Goal: Task Accomplishment & Management: Manage account settings

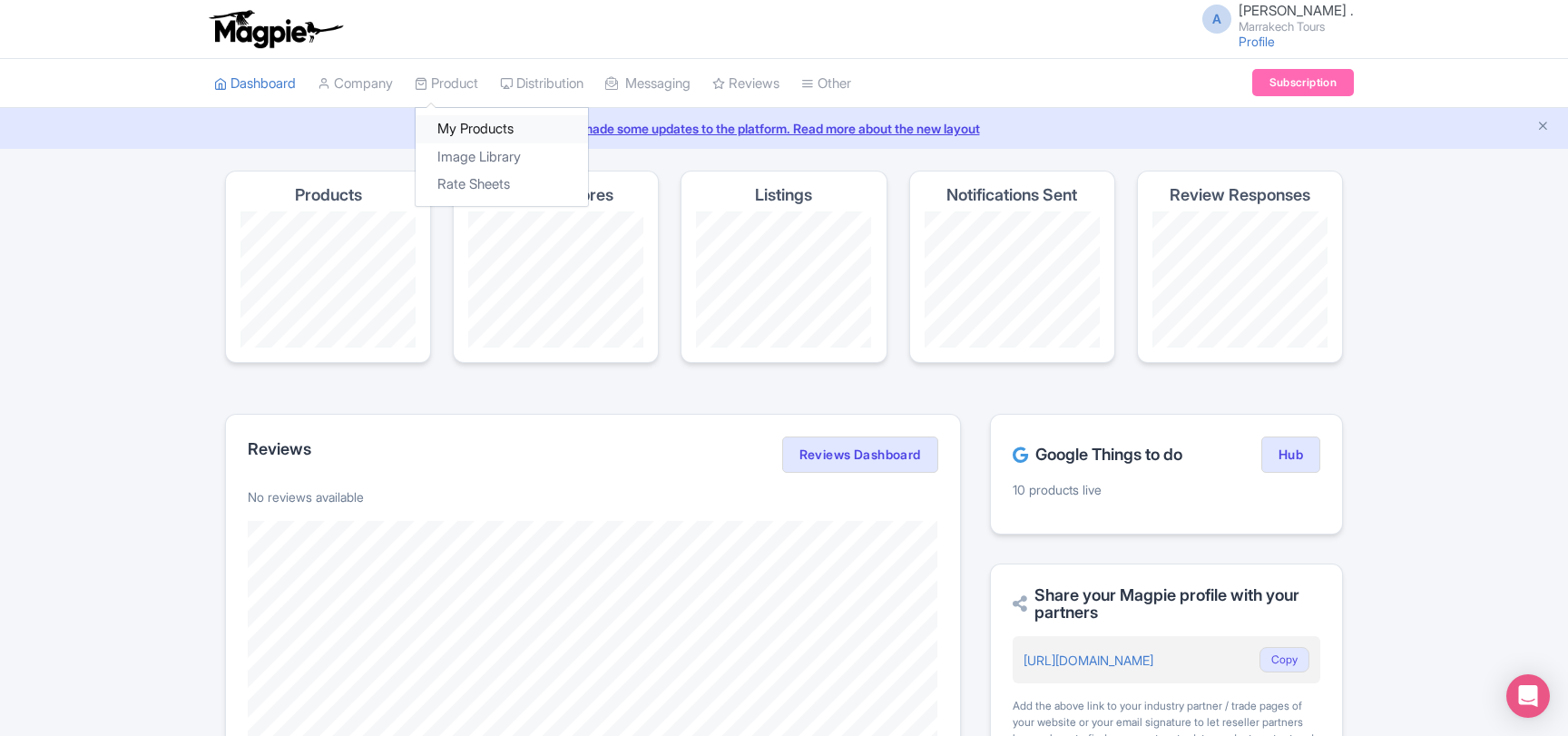
click at [476, 125] on link "My Products" at bounding box center [502, 129] width 173 height 28
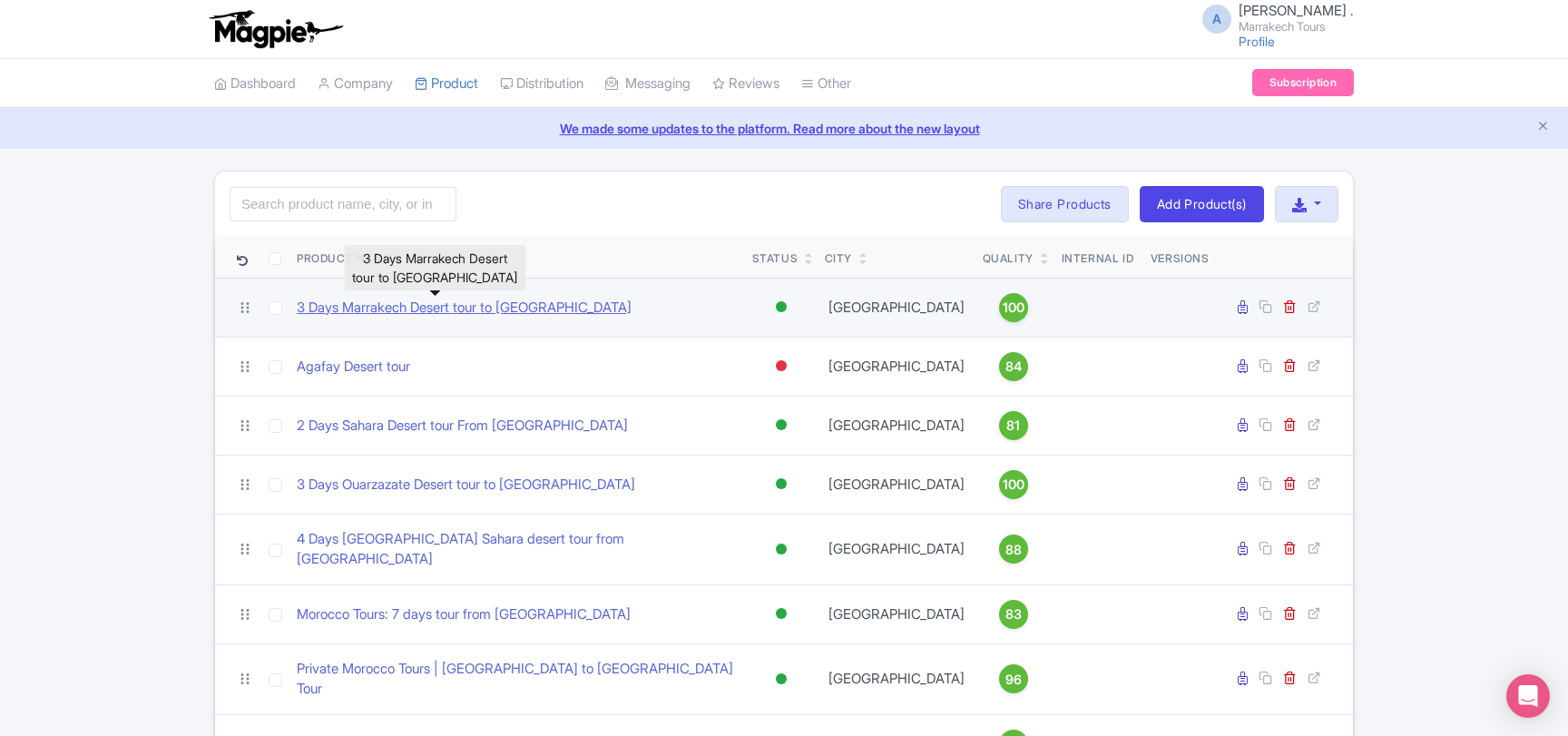
click at [485, 314] on link "3 Days Marrakech Desert tour to [GEOGRAPHIC_DATA]" at bounding box center [464, 307] width 335 height 21
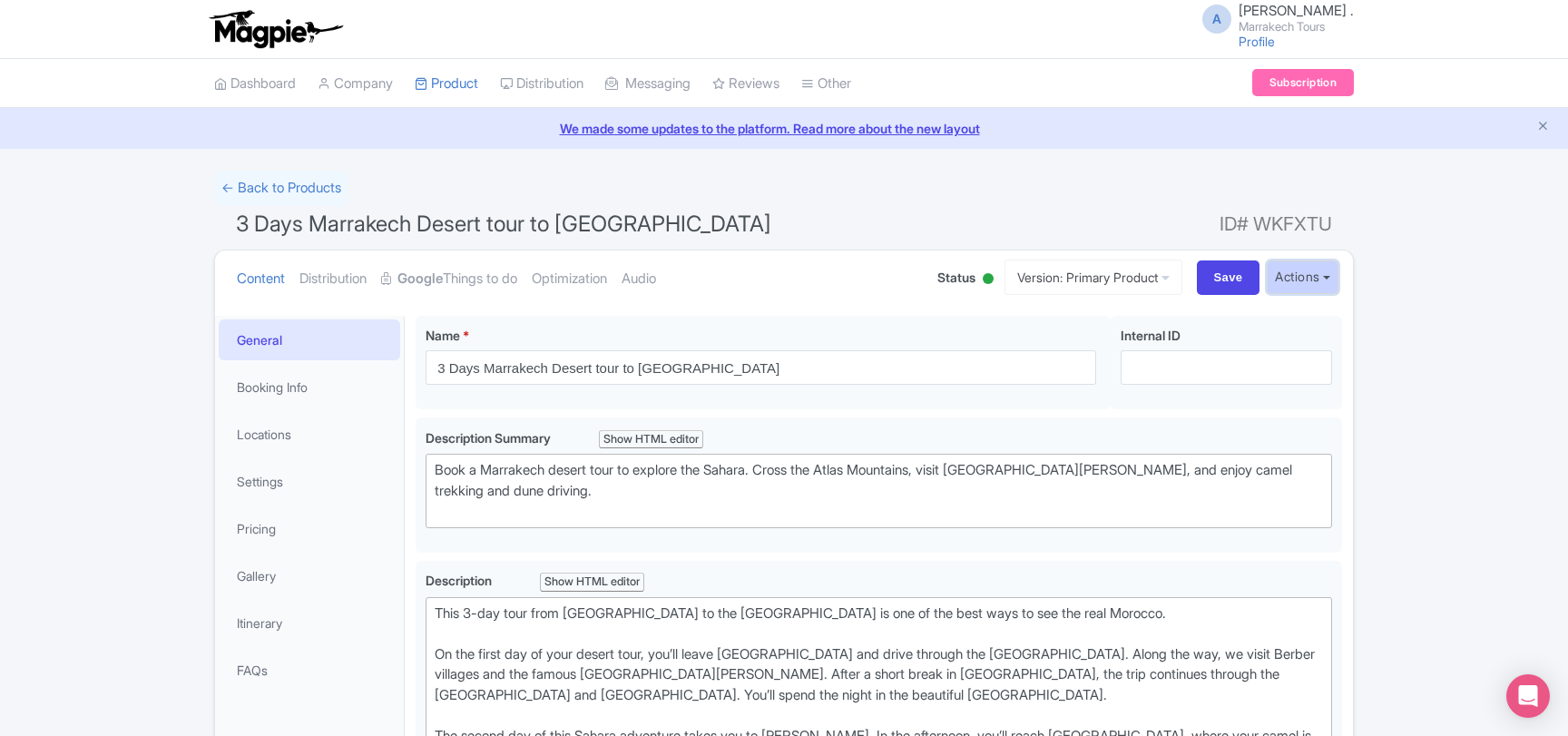
click at [1337, 275] on button "Actions" at bounding box center [1303, 277] width 72 height 34
click at [1074, 360] on link "Industry Partner View" at bounding box center [1063, 355] width 174 height 28
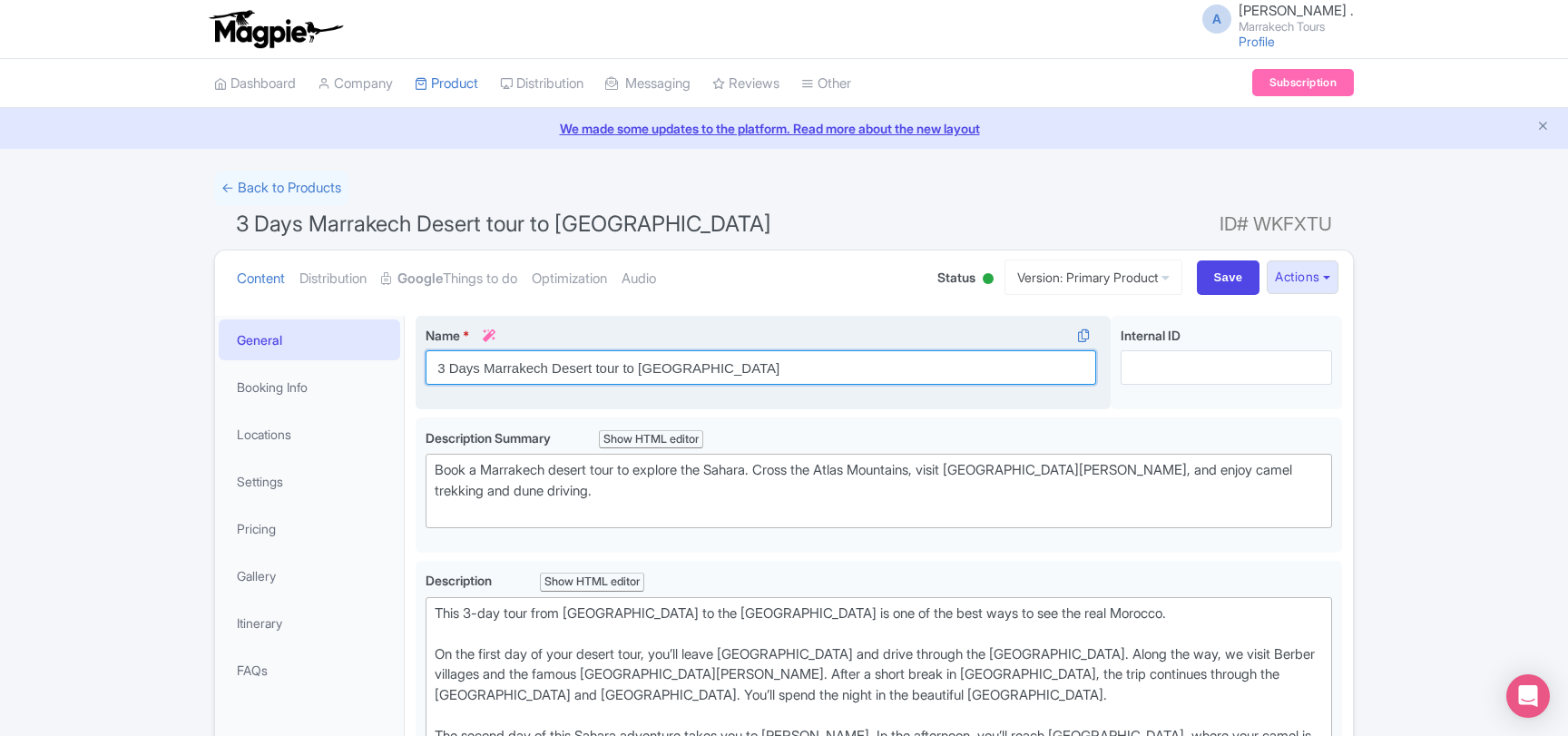
click at [557, 367] on input "3 Days Marrakech Desert tour to Merzouga" at bounding box center [761, 367] width 671 height 35
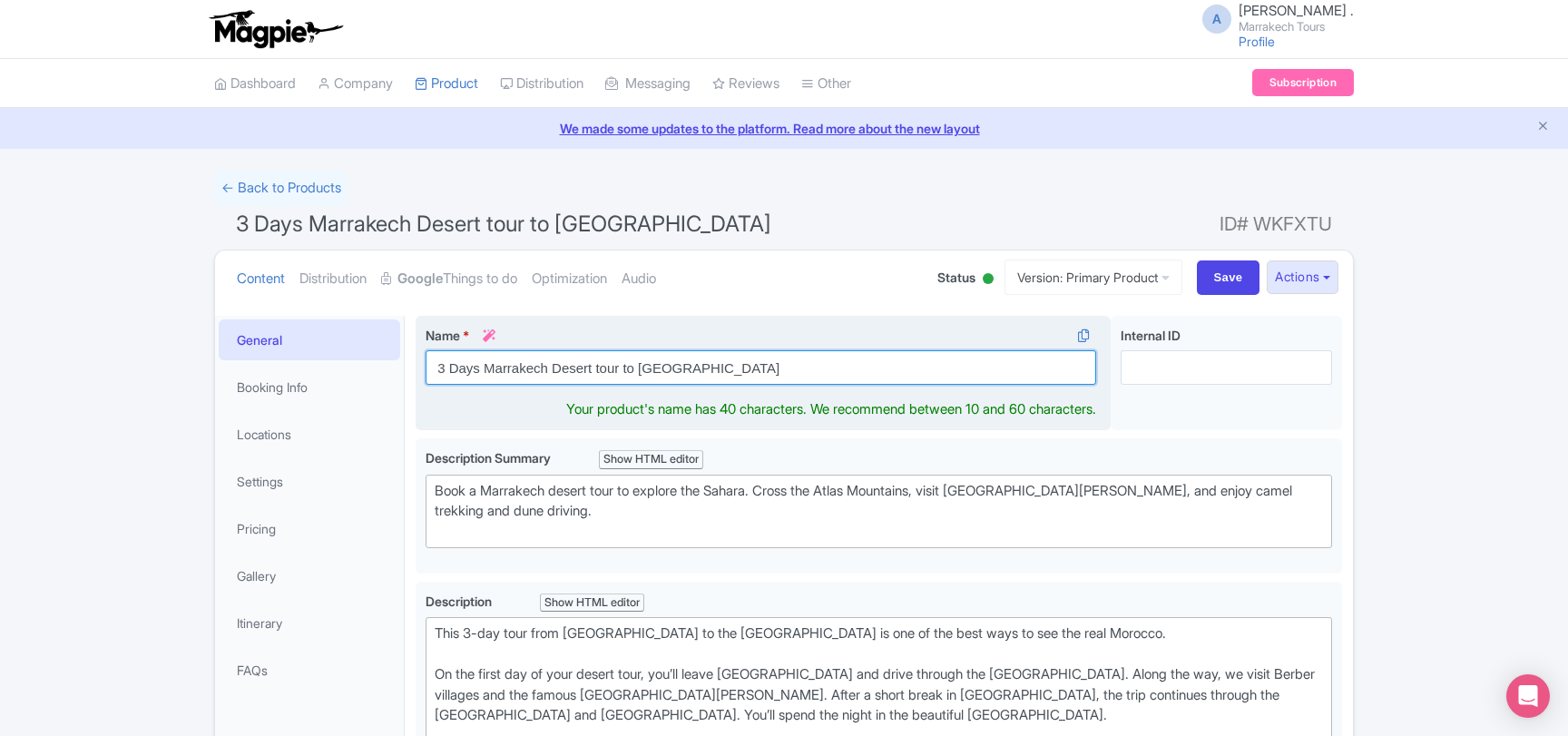
click at [557, 367] on input "3 Days Marrakech Desert tour to Merzouga" at bounding box center [761, 367] width 671 height 35
paste input "3 Day [GEOGRAPHIC_DATA] to Merzouga Desert Tour"
drag, startPoint x: 461, startPoint y: 366, endPoint x: 375, endPoint y: 361, distance: 86.1
click at [425, 361] on input "3 Day [GEOGRAPHIC_DATA] to Merzouga Desert Tour" at bounding box center [761, 367] width 671 height 35
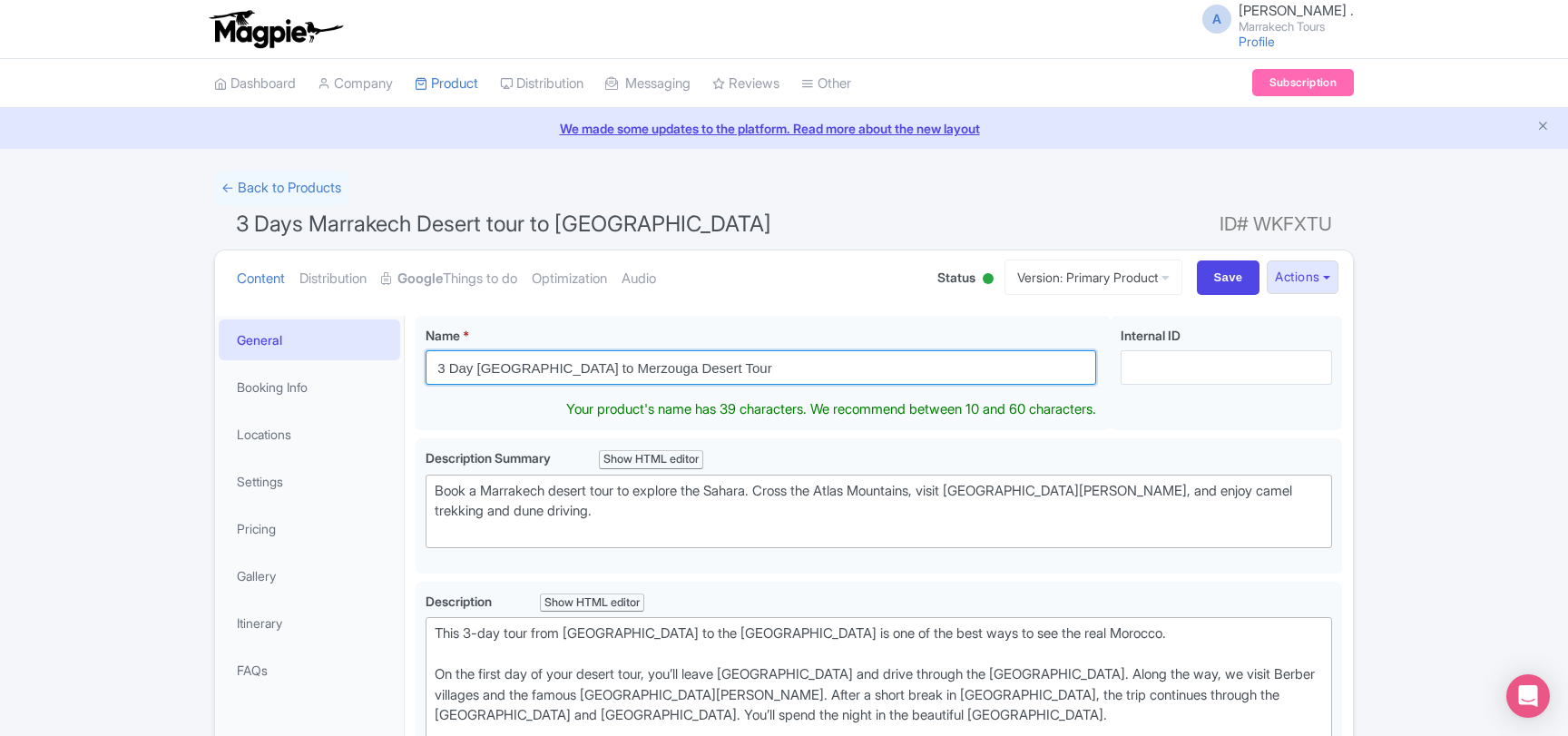
type input "3 Day [GEOGRAPHIC_DATA] to Merzouga Desert Tour"
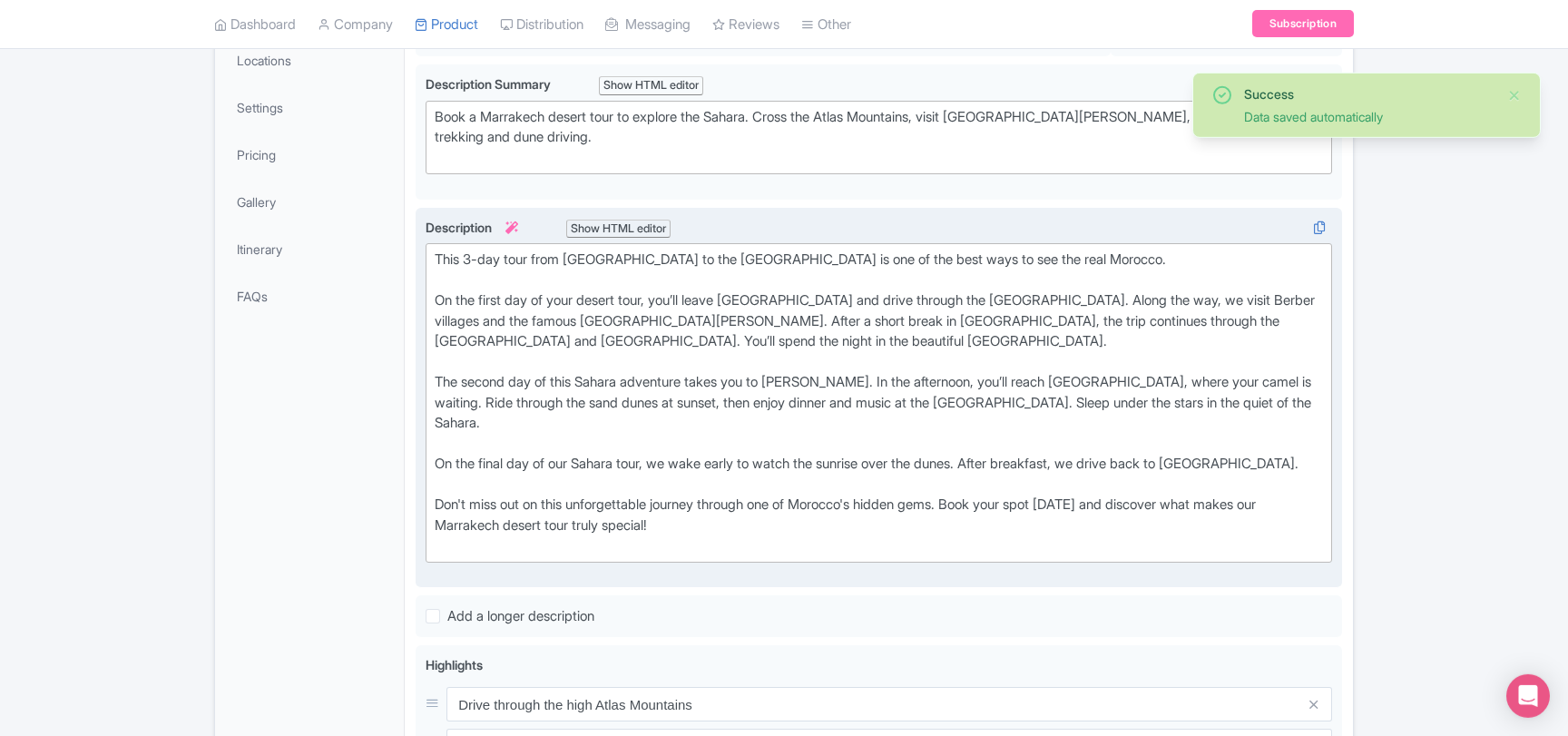
scroll to position [392, 0]
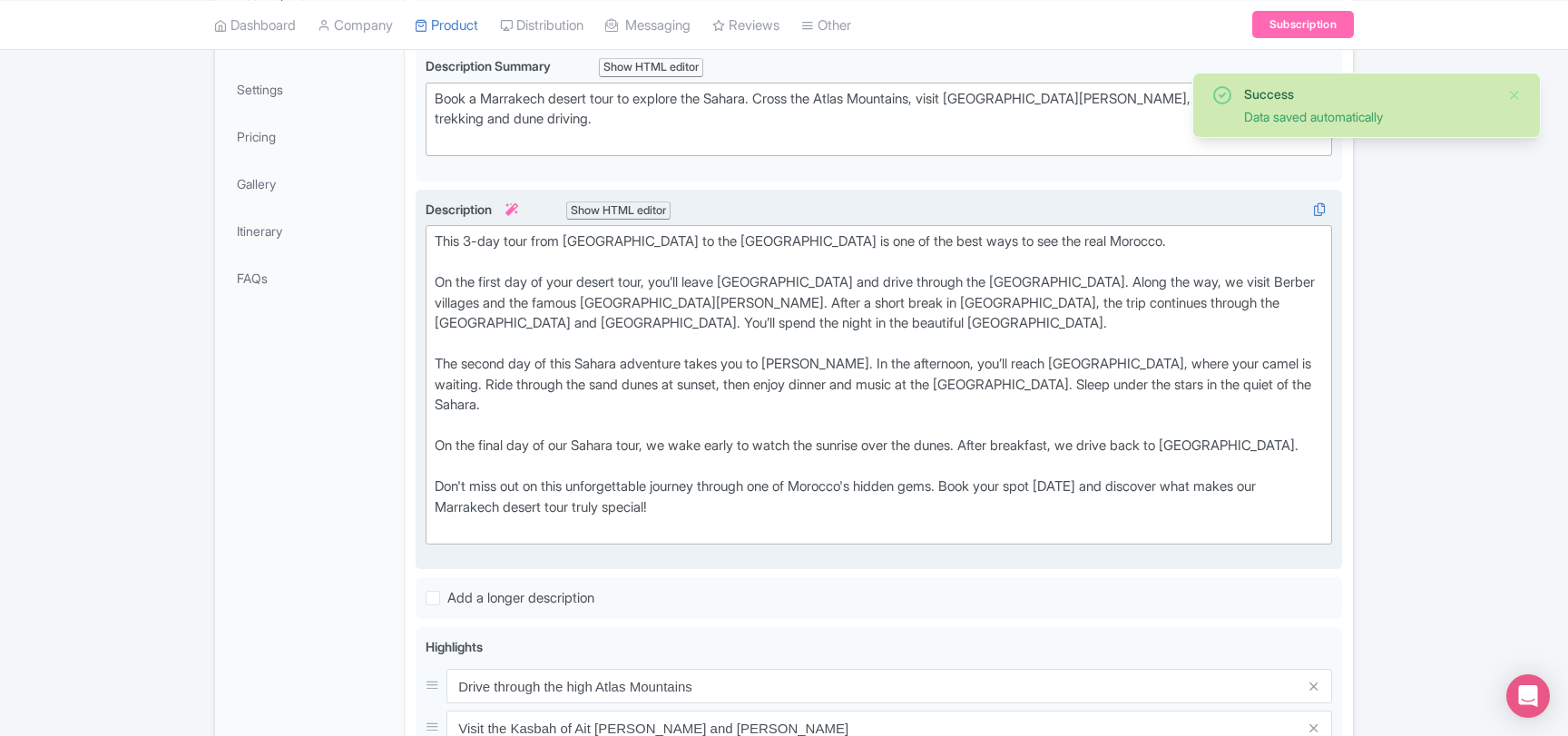
click at [572, 474] on div "This 3-day tour from [GEOGRAPHIC_DATA] to the [GEOGRAPHIC_DATA] is one of the b…" at bounding box center [878, 384] width 888 height 306
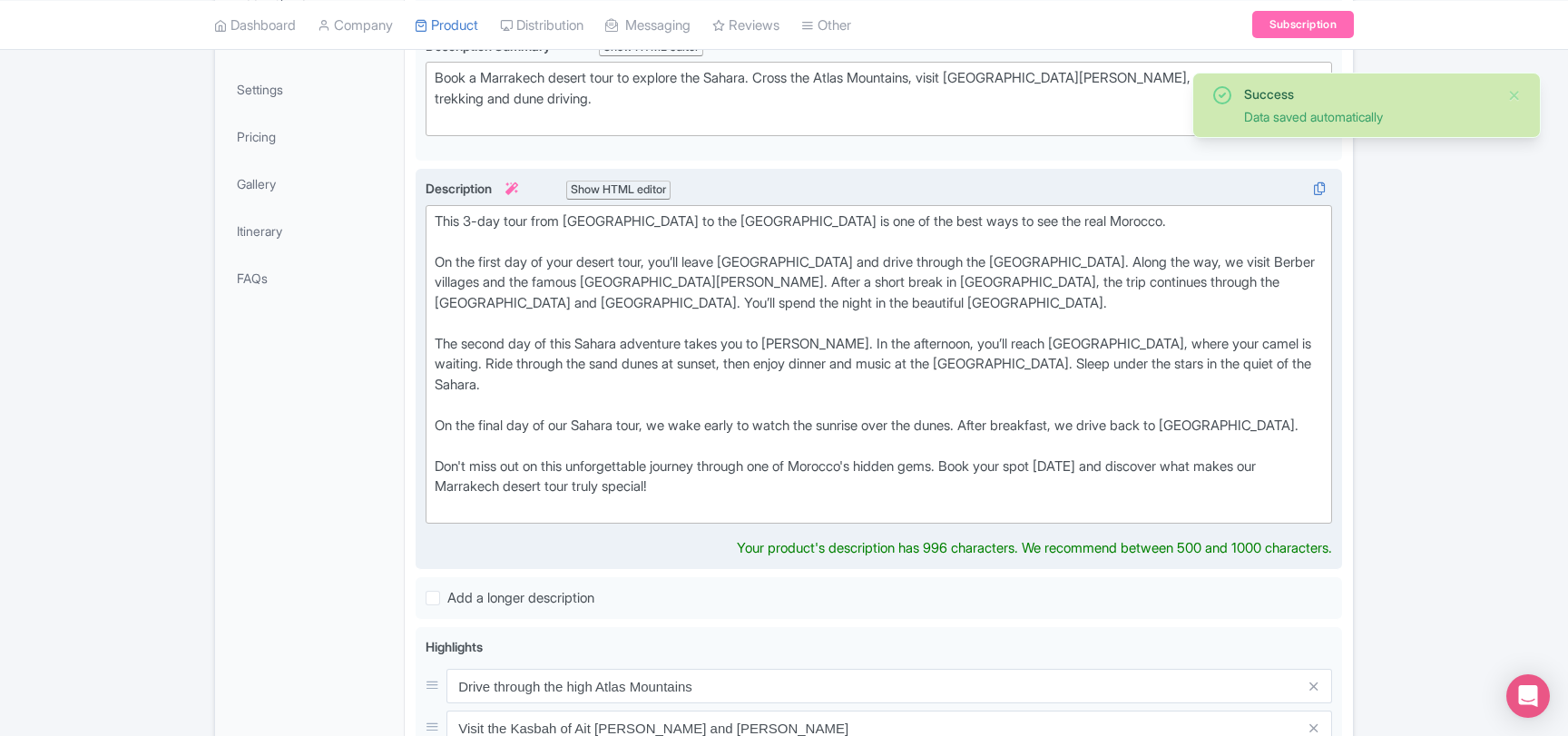
click at [572, 474] on div "This 3-day tour from Marrakech to the Merzouga desert is one of the best ways t…" at bounding box center [878, 364] width 888 height 306
click at [569, 460] on div "This 3-day tour from Marrakech to the Merzouga desert is one of the best ways t…" at bounding box center [878, 364] width 888 height 306
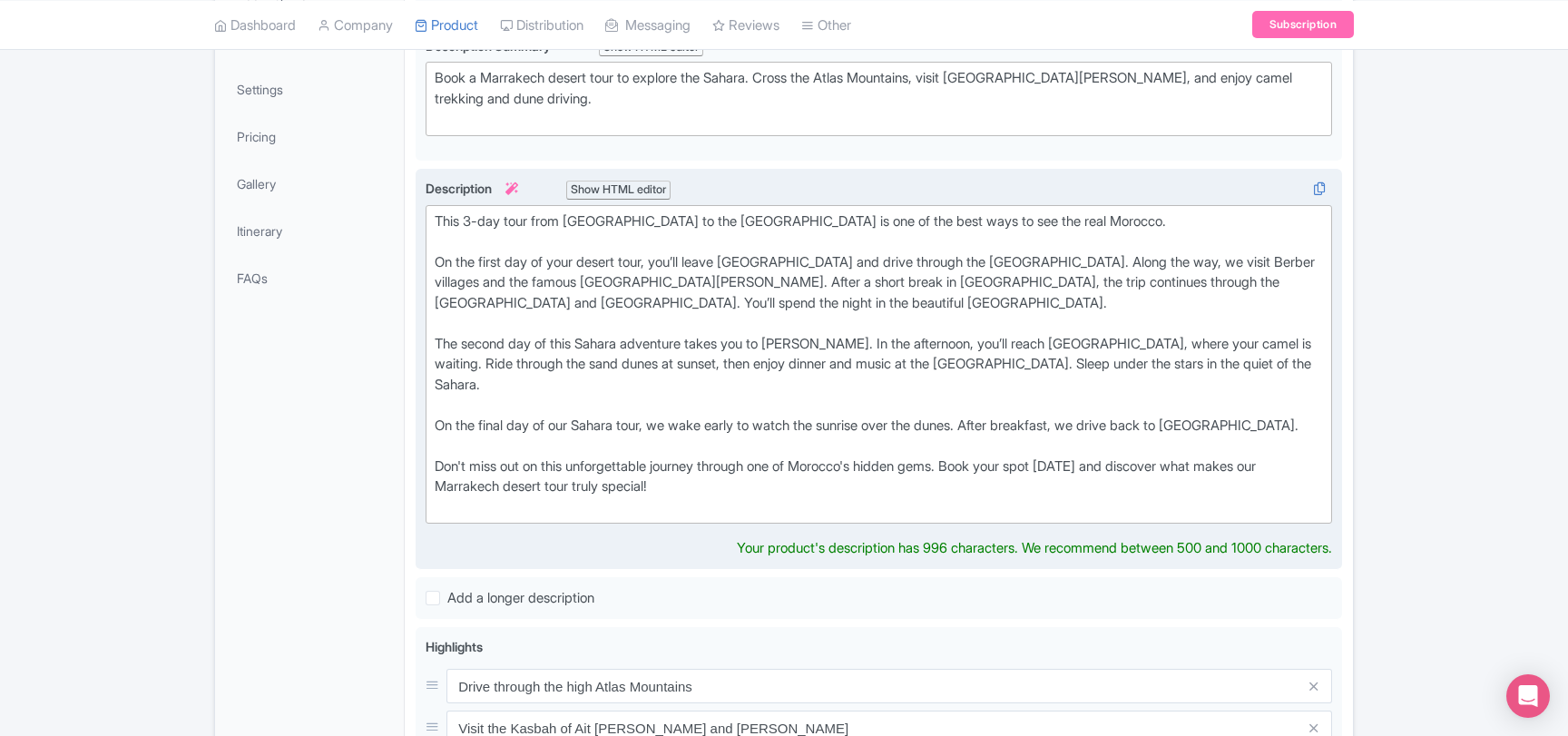
type trix-editor "<div>This 3-day tour from Marrakech to the Merzouga desert is one of the best w…"
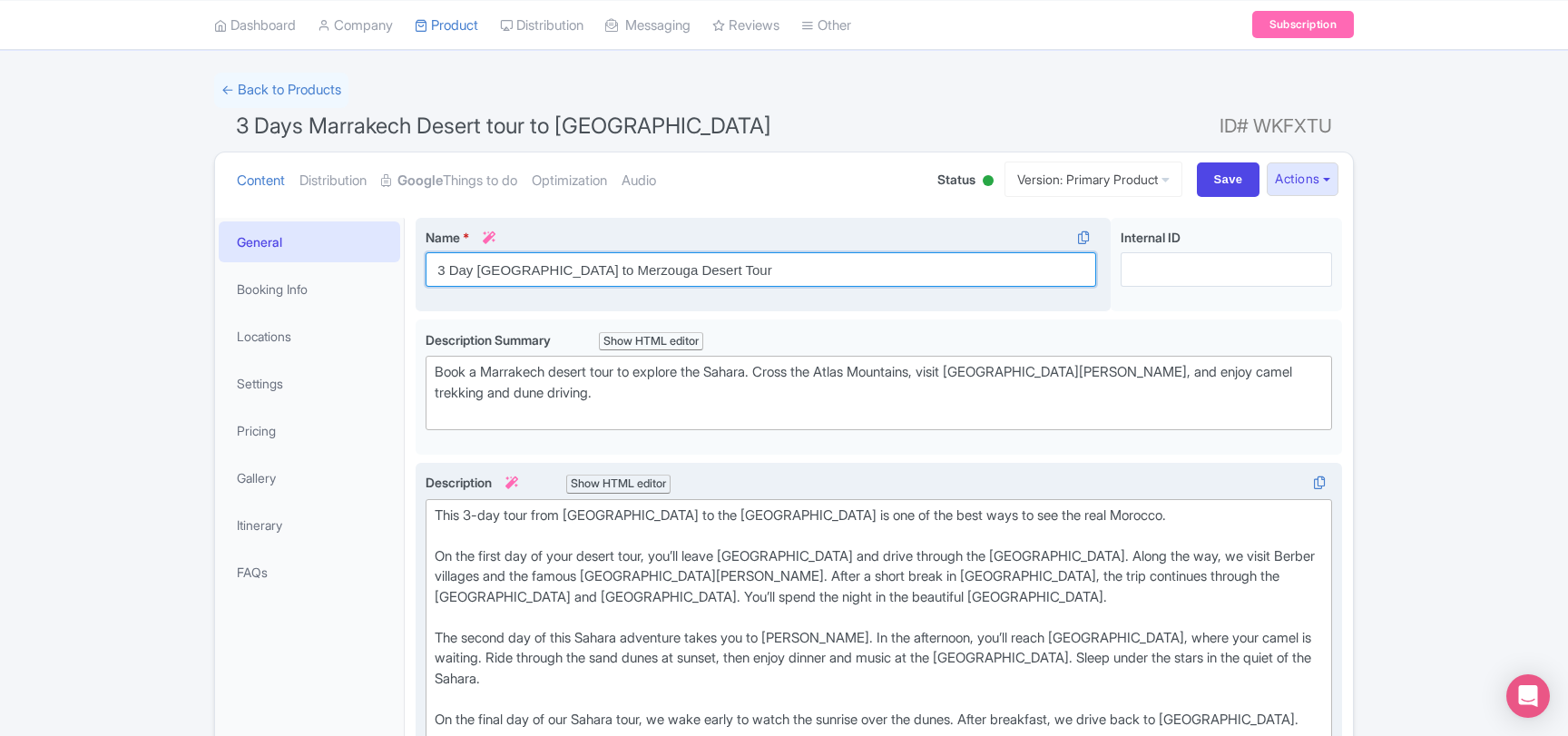
click at [577, 274] on input "3 Day [GEOGRAPHIC_DATA] to Merzouga Desert Tour" at bounding box center [761, 270] width 671 height 35
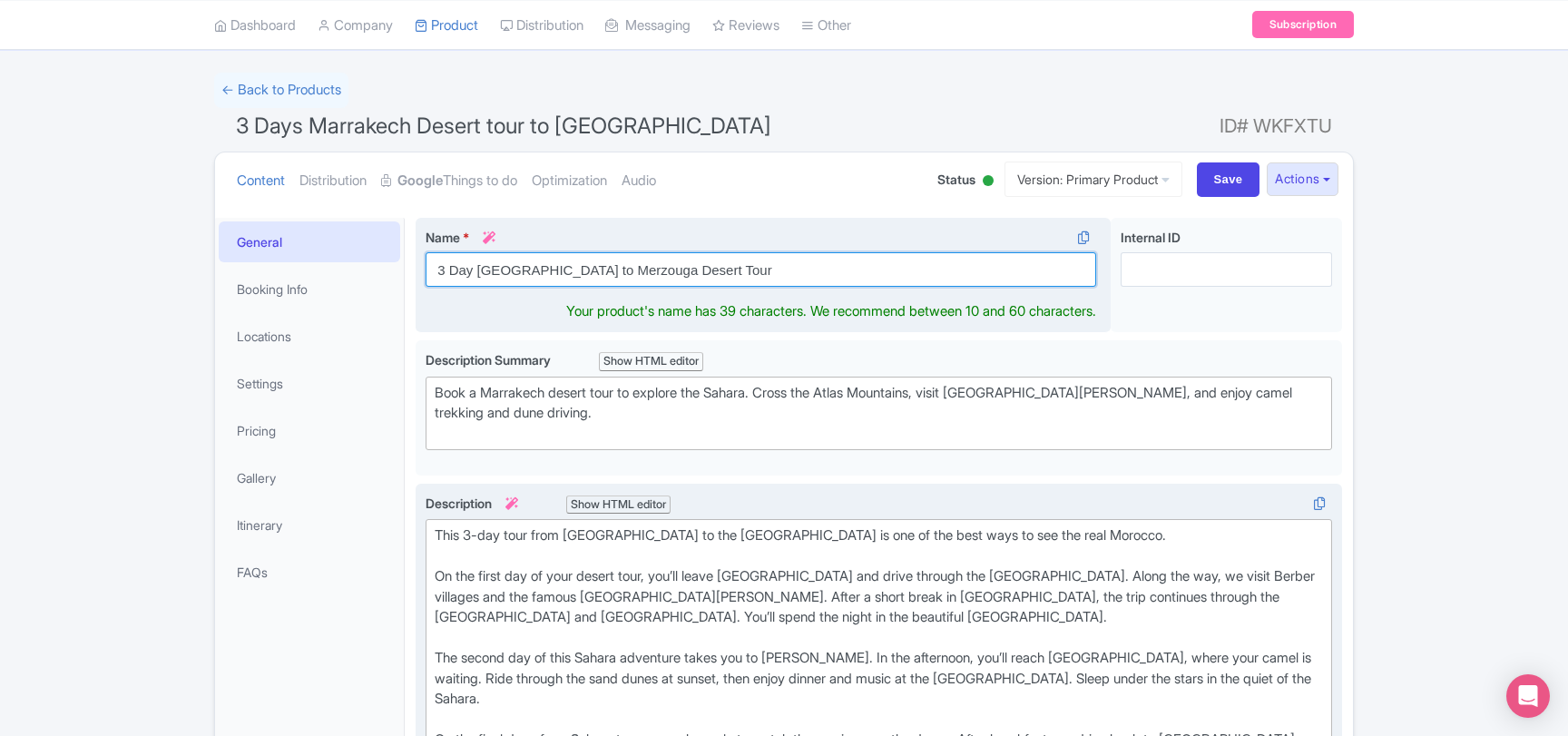
click at [577, 274] on input "3 Day [GEOGRAPHIC_DATA] to Merzouga Desert Tour" at bounding box center [761, 270] width 671 height 35
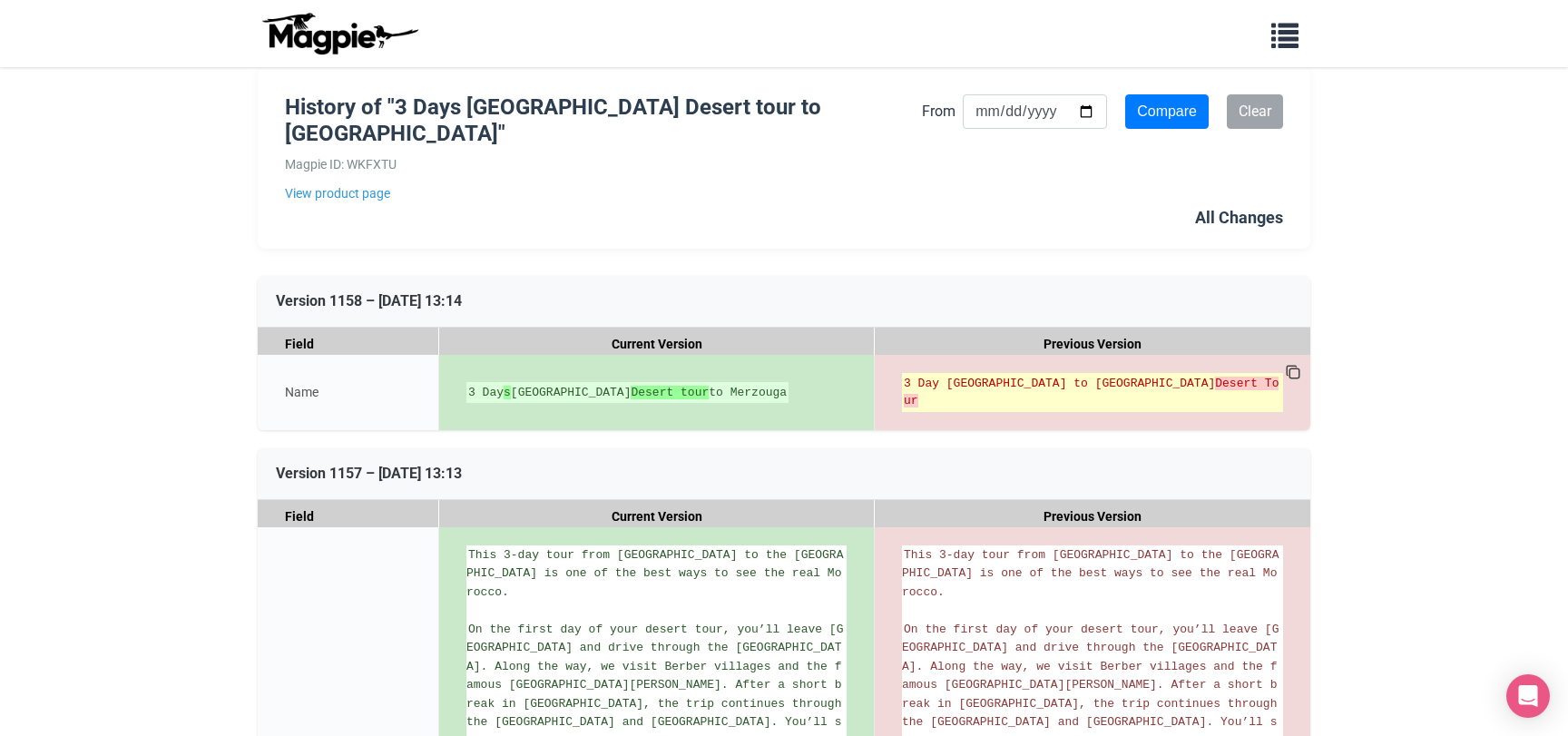
click at [947, 374] on del "3 Day Marrakech to Merzouga Desert Tour" at bounding box center [1092, 392] width 377 height 35
copy del "3 Day [GEOGRAPHIC_DATA] to [GEOGRAPHIC_DATA]"
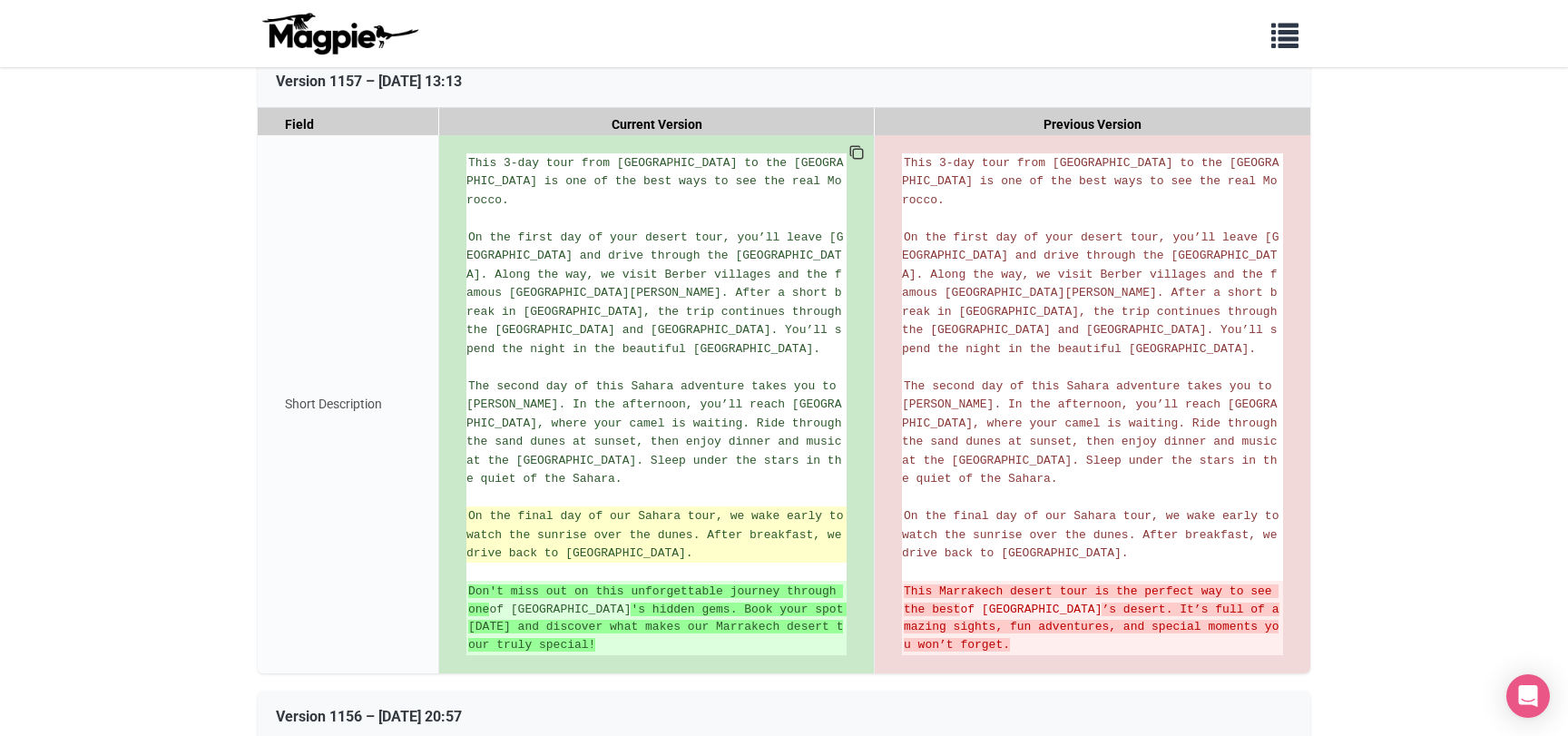
scroll to position [98, 0]
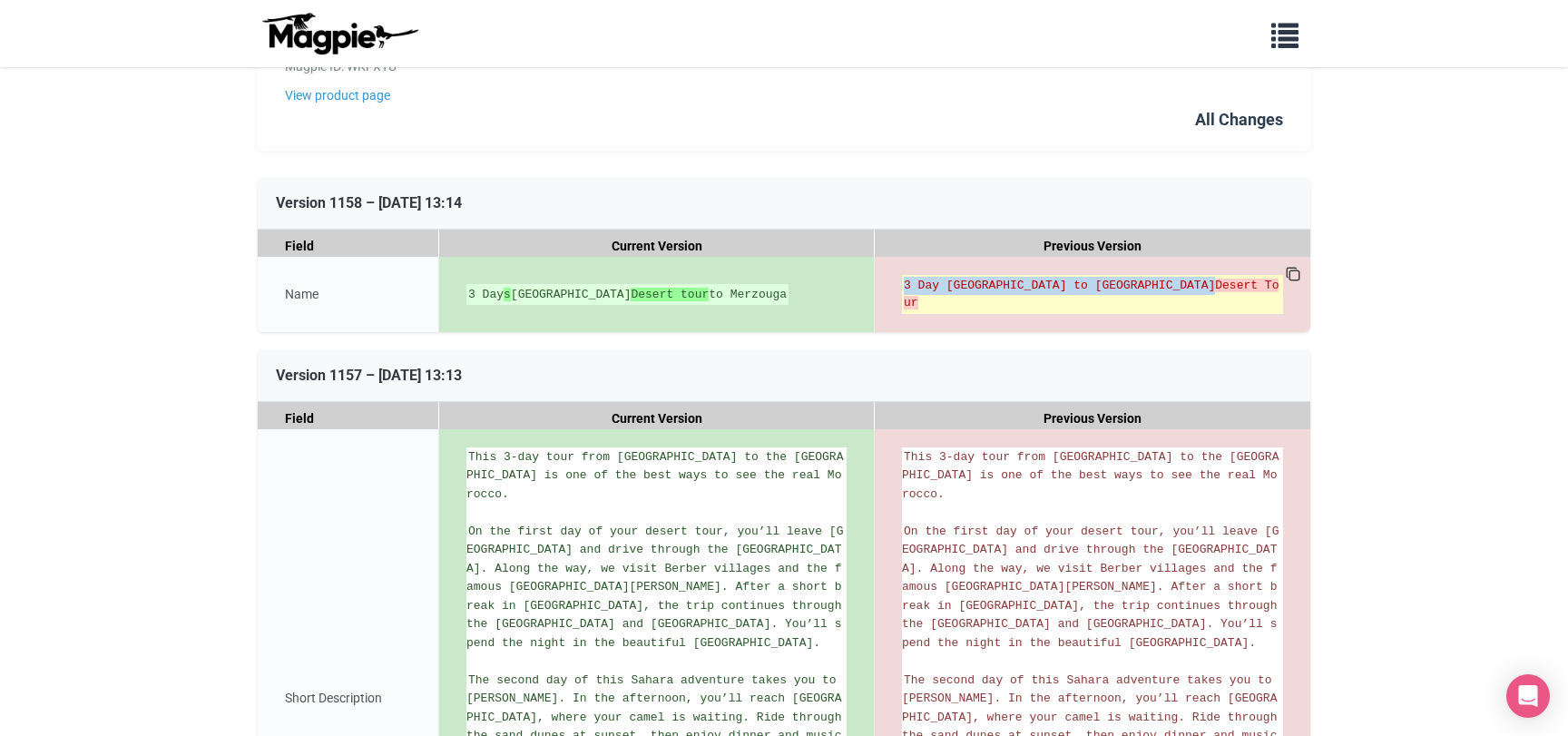
copy del "3 Day [GEOGRAPHIC_DATA] to [GEOGRAPHIC_DATA]"
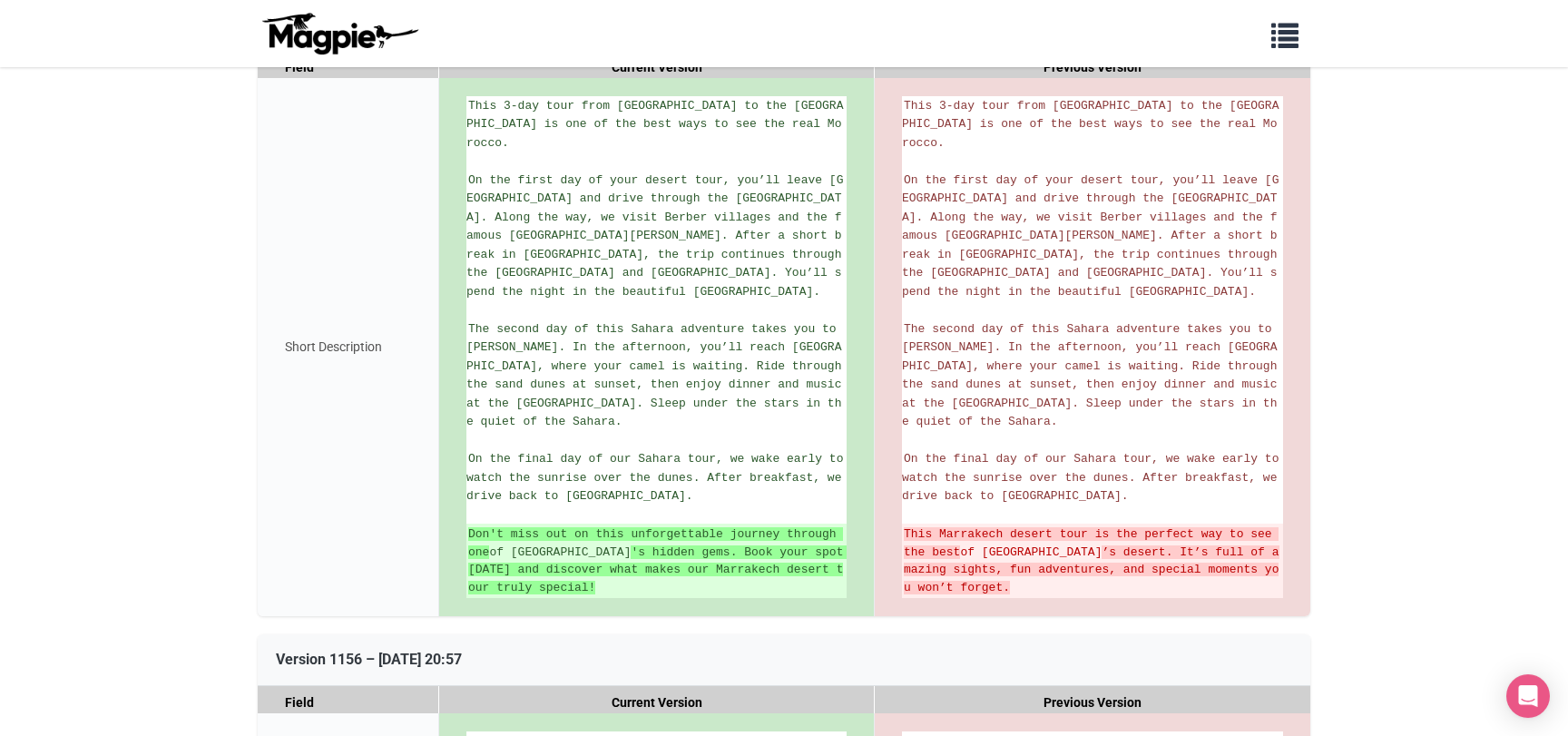
scroll to position [490, 0]
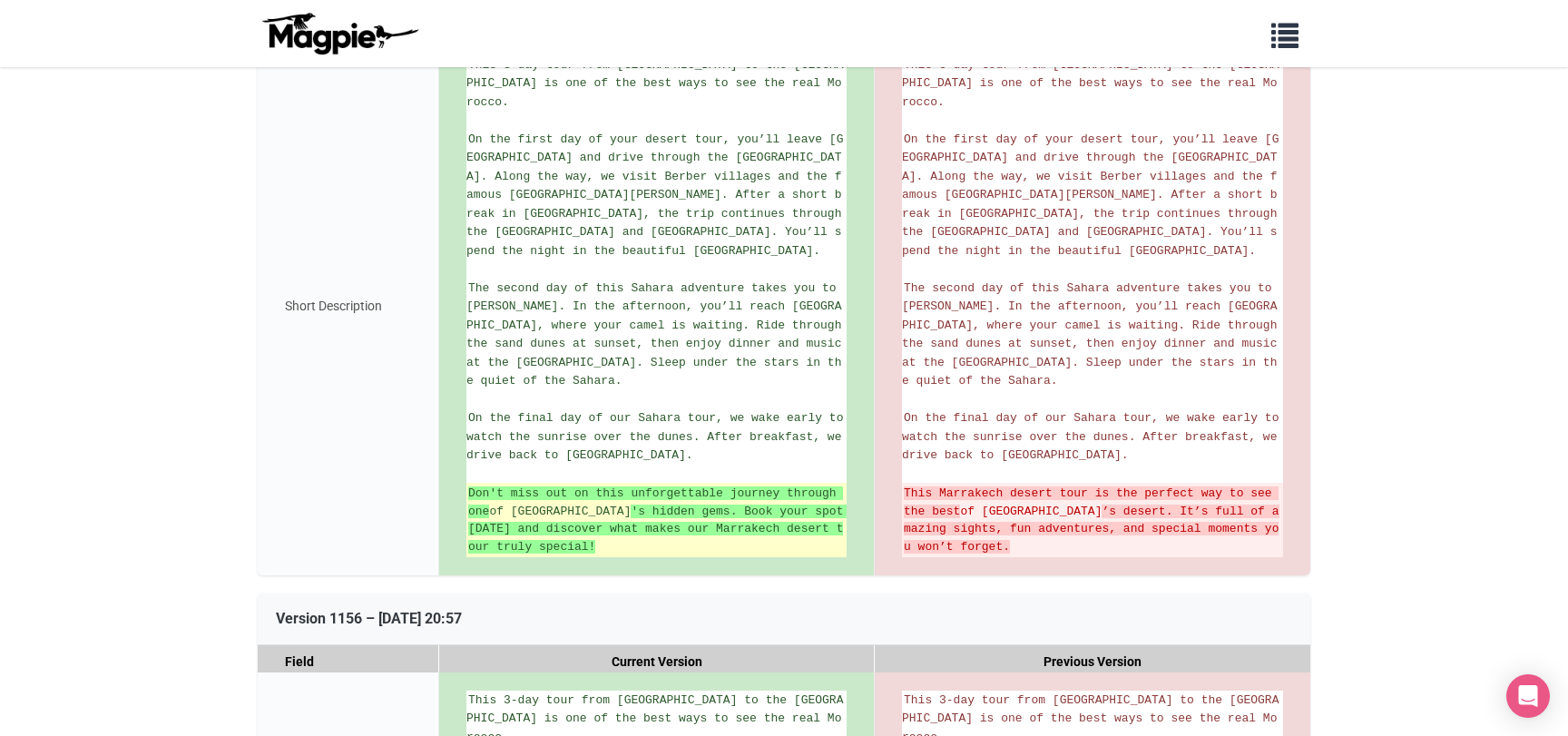
click at [510, 486] on strong "Don't miss out on this unforgettable journey through one" at bounding box center [655, 502] width 375 height 32
copy ins "Don't miss out on this unforgettable journey through one of Morocco"
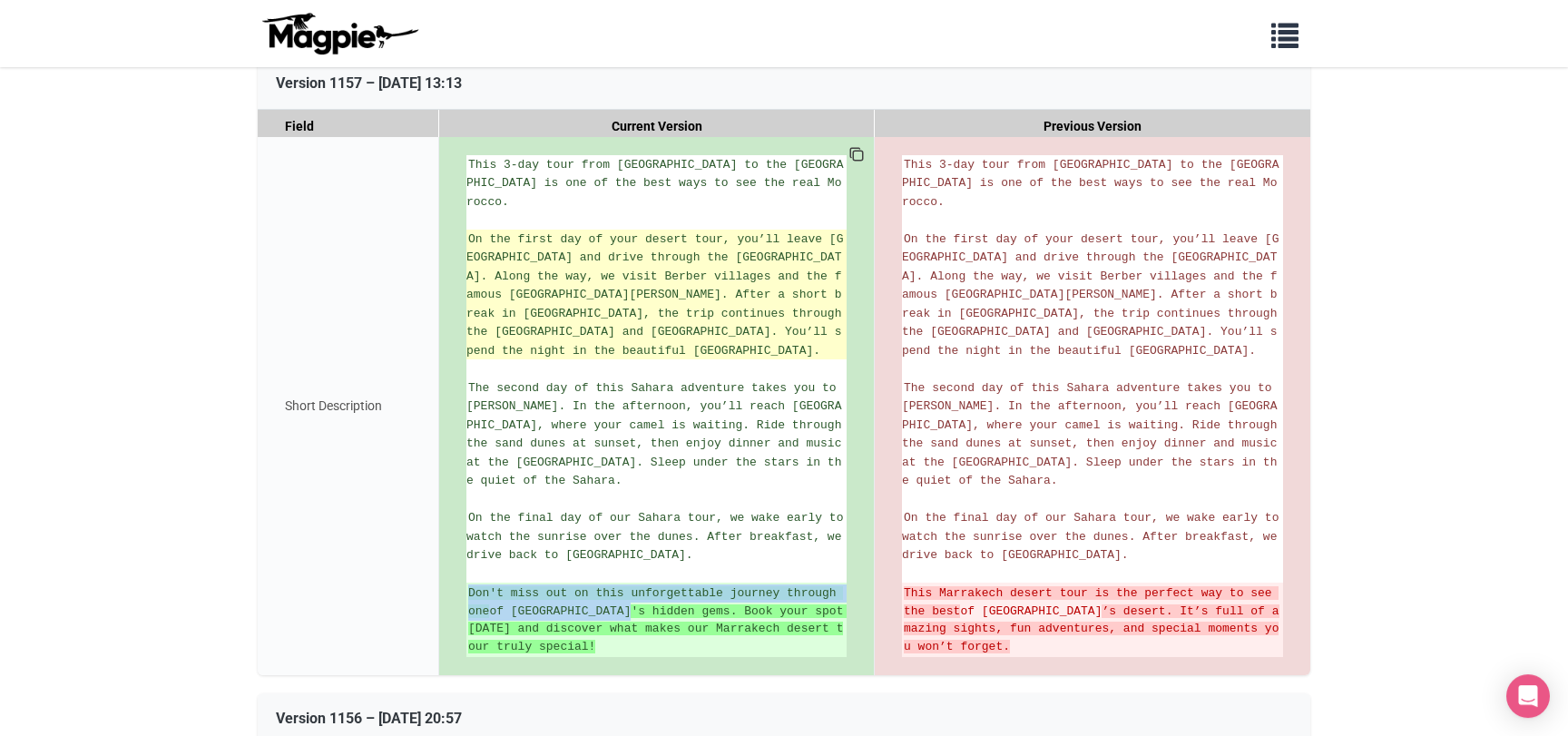
scroll to position [392, 0]
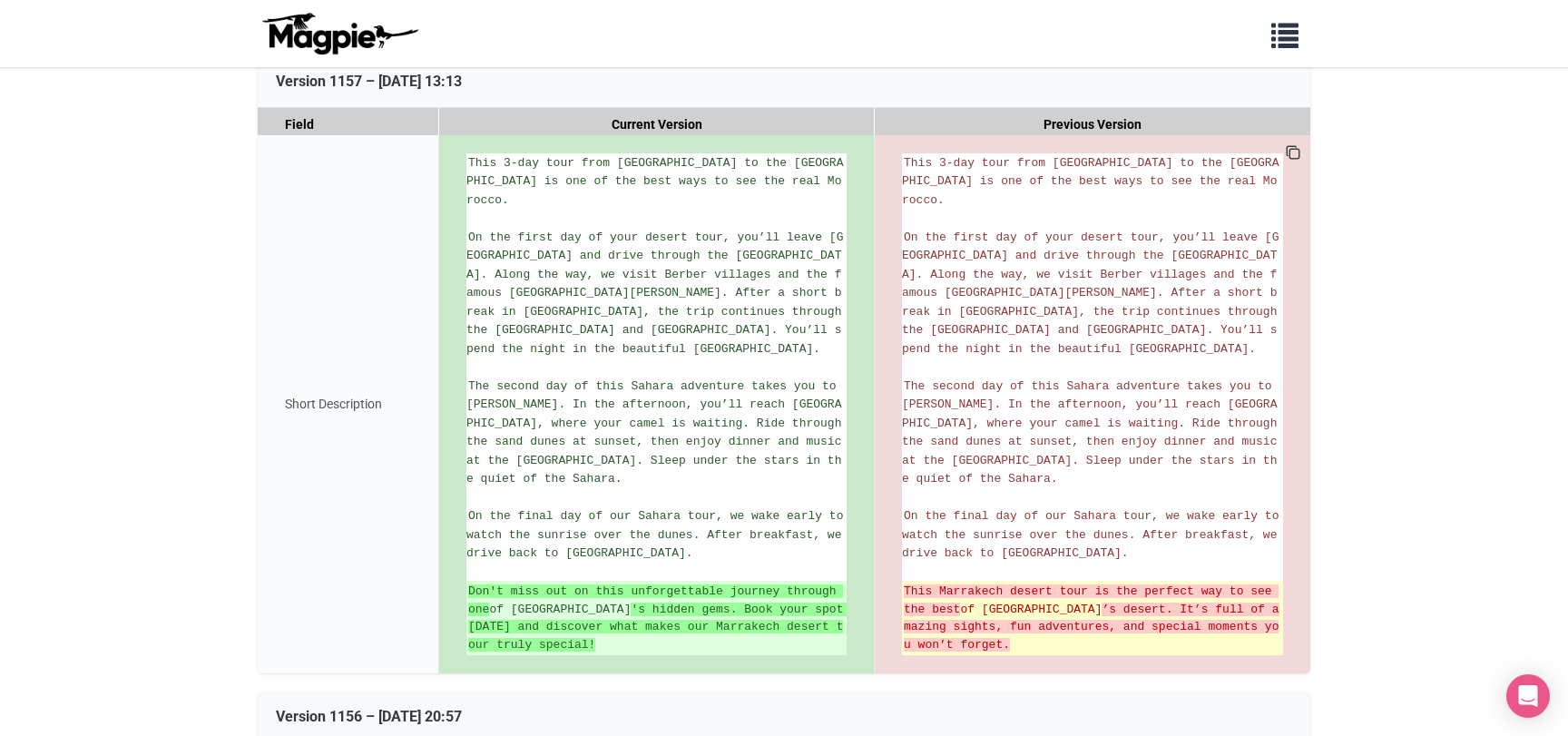
click at [943, 584] on strong "This Marrakech desert tour is the perfect way to see the best" at bounding box center [1091, 600] width 375 height 32
copy del "This Marrakech desert tour is the perfect way to see the best of Morocco"
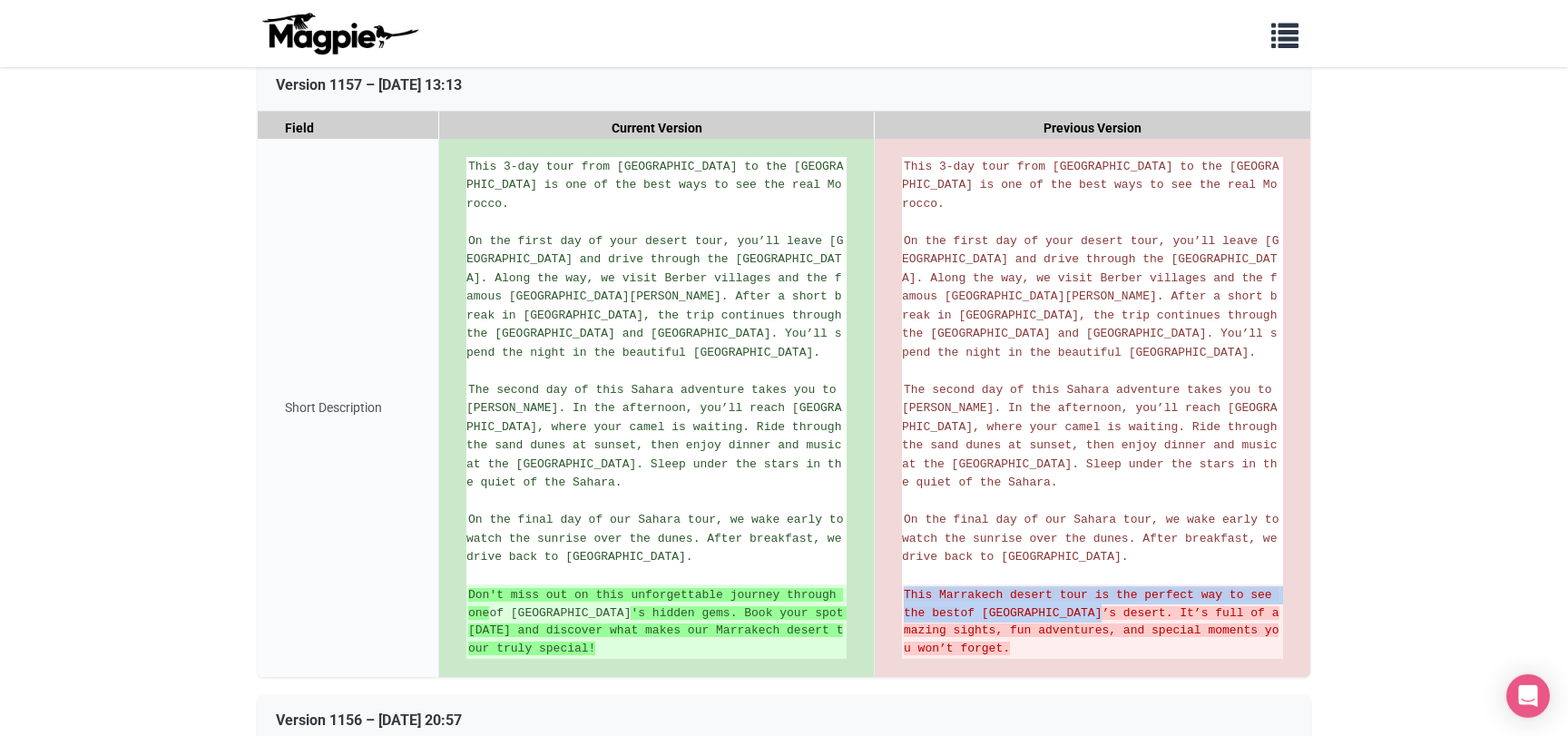
scroll to position [98, 0]
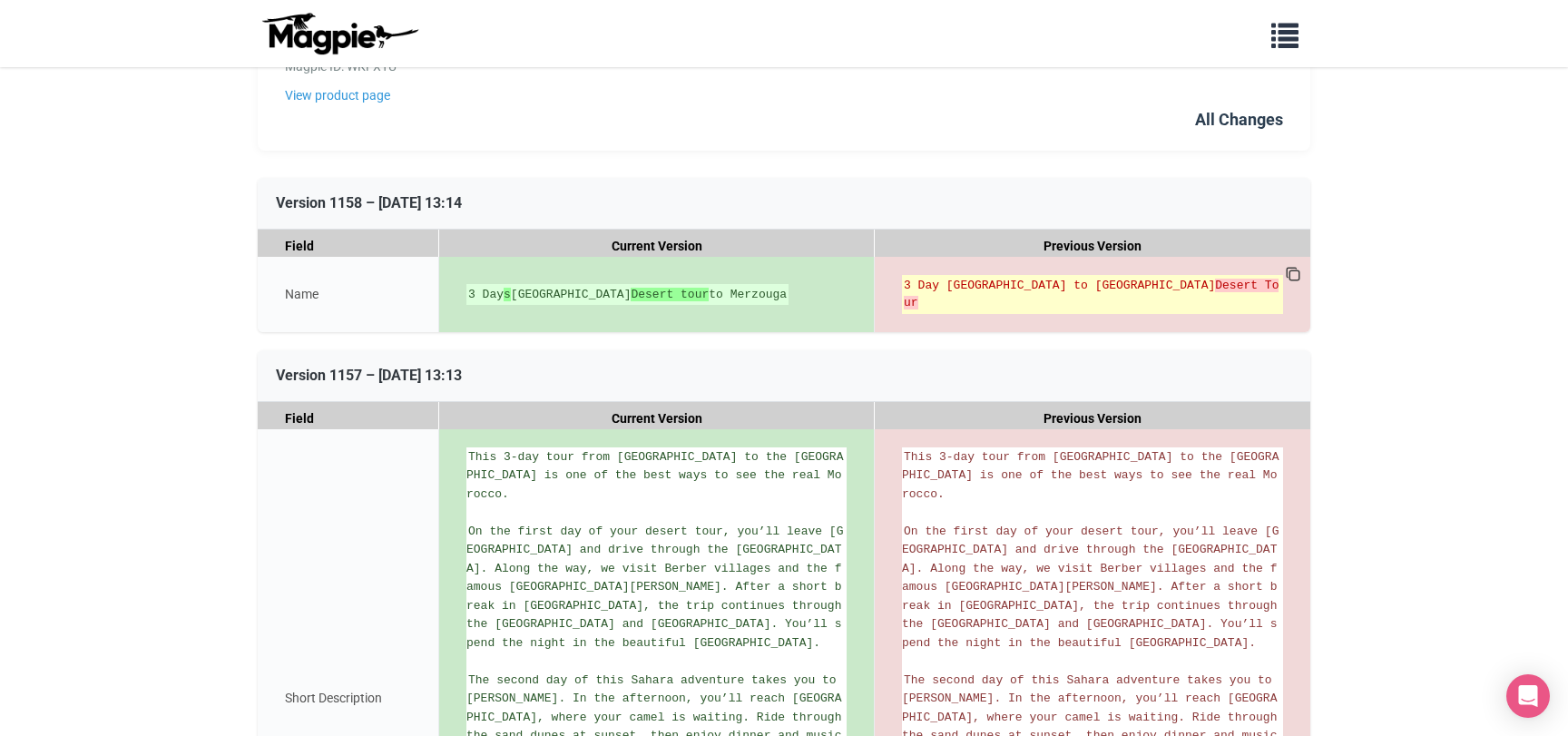
click at [976, 274] on li "3 Day Marrakech to Merzouga Desert Tour" at bounding box center [1092, 293] width 381 height 39
click at [971, 276] on del "3 Day Marrakech to Merzouga Desert Tour" at bounding box center [1092, 293] width 377 height 35
copy del "3 Day [GEOGRAPHIC_DATA] to [GEOGRAPHIC_DATA]"
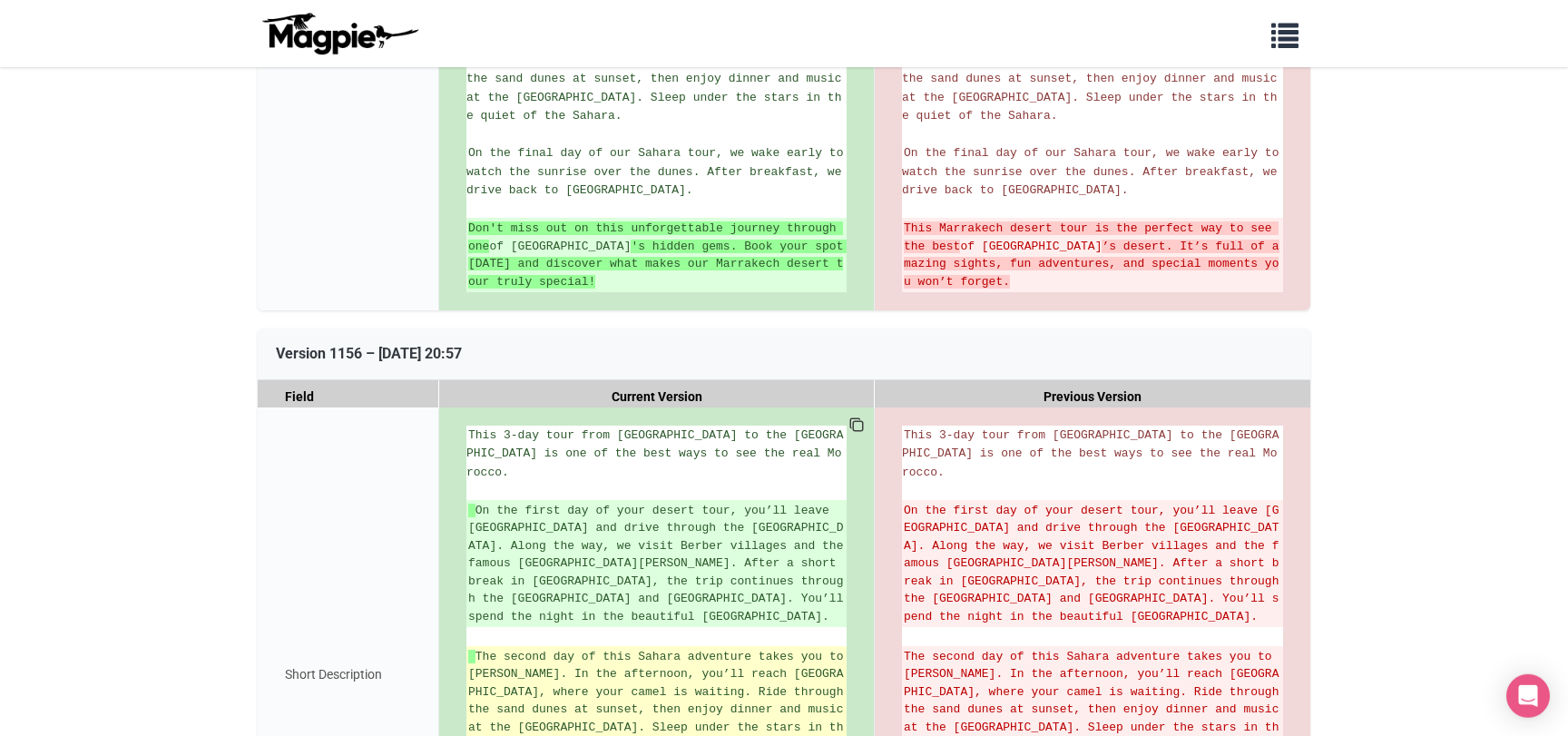
scroll to position [686, 0]
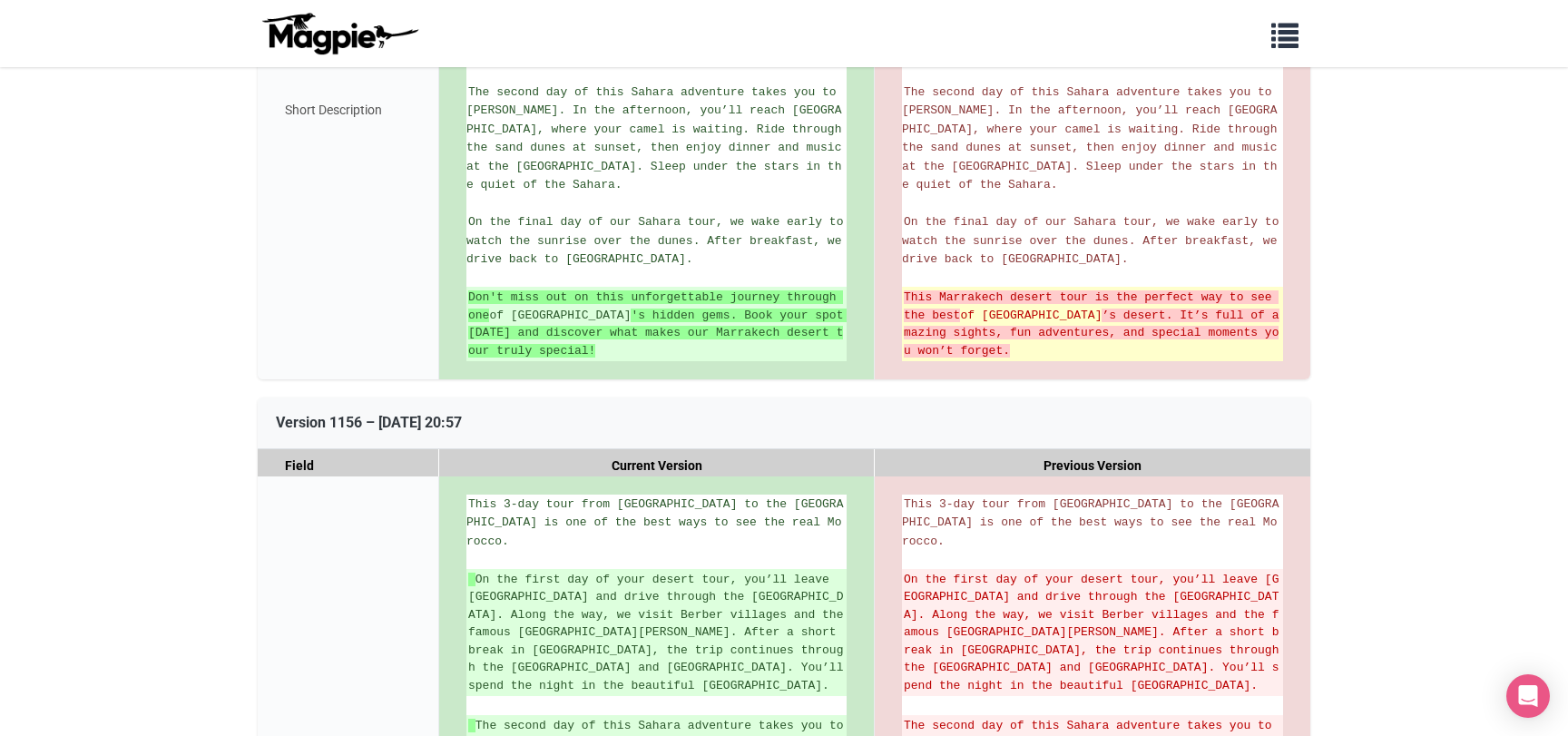
click at [927, 288] on del "This Marrakech desert tour is the perfect way to see the best of Morocco ’s des…" at bounding box center [1092, 323] width 377 height 71
copy del "This Marrakech desert tour is the perfect way to see the best of Morocco"
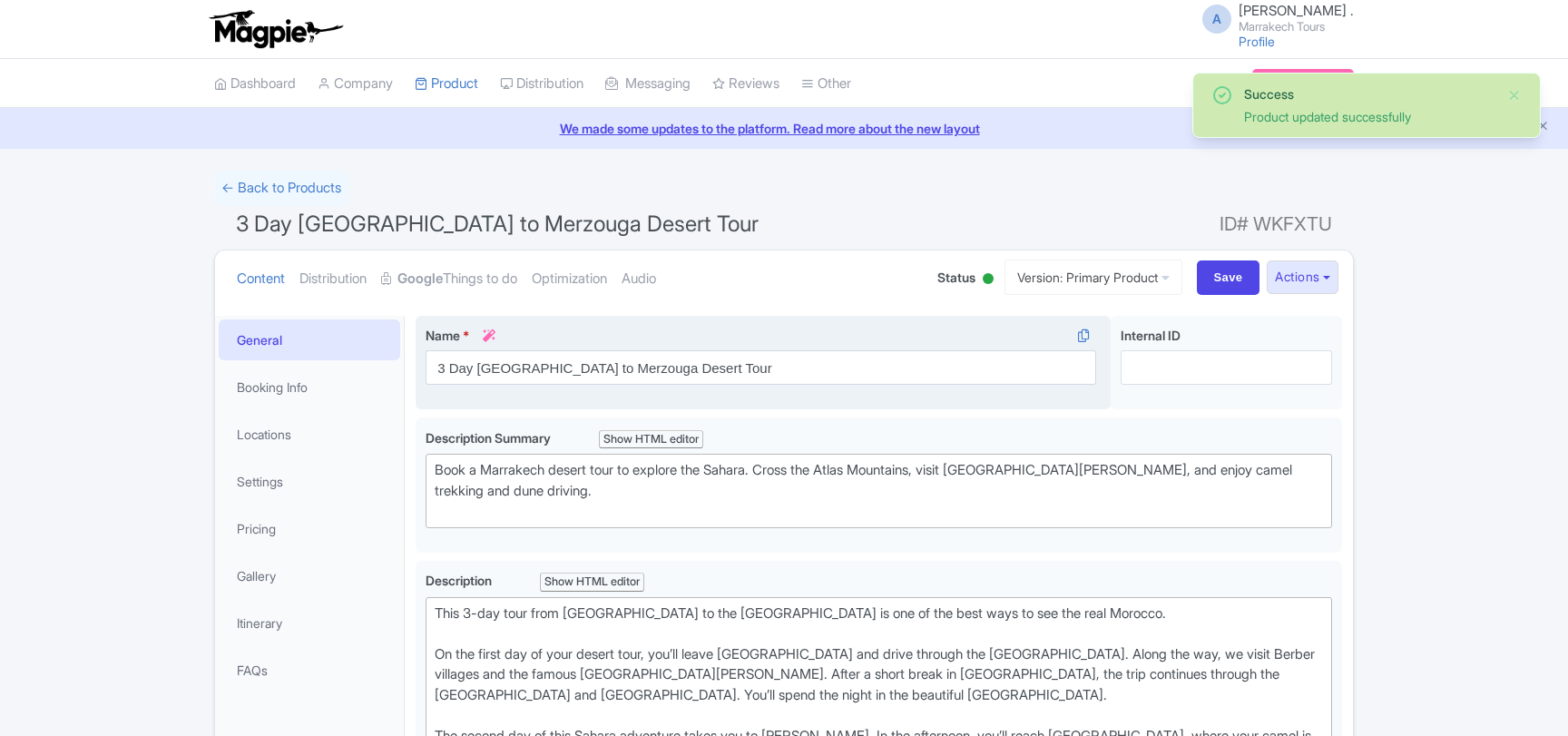
scroll to position [98, 0]
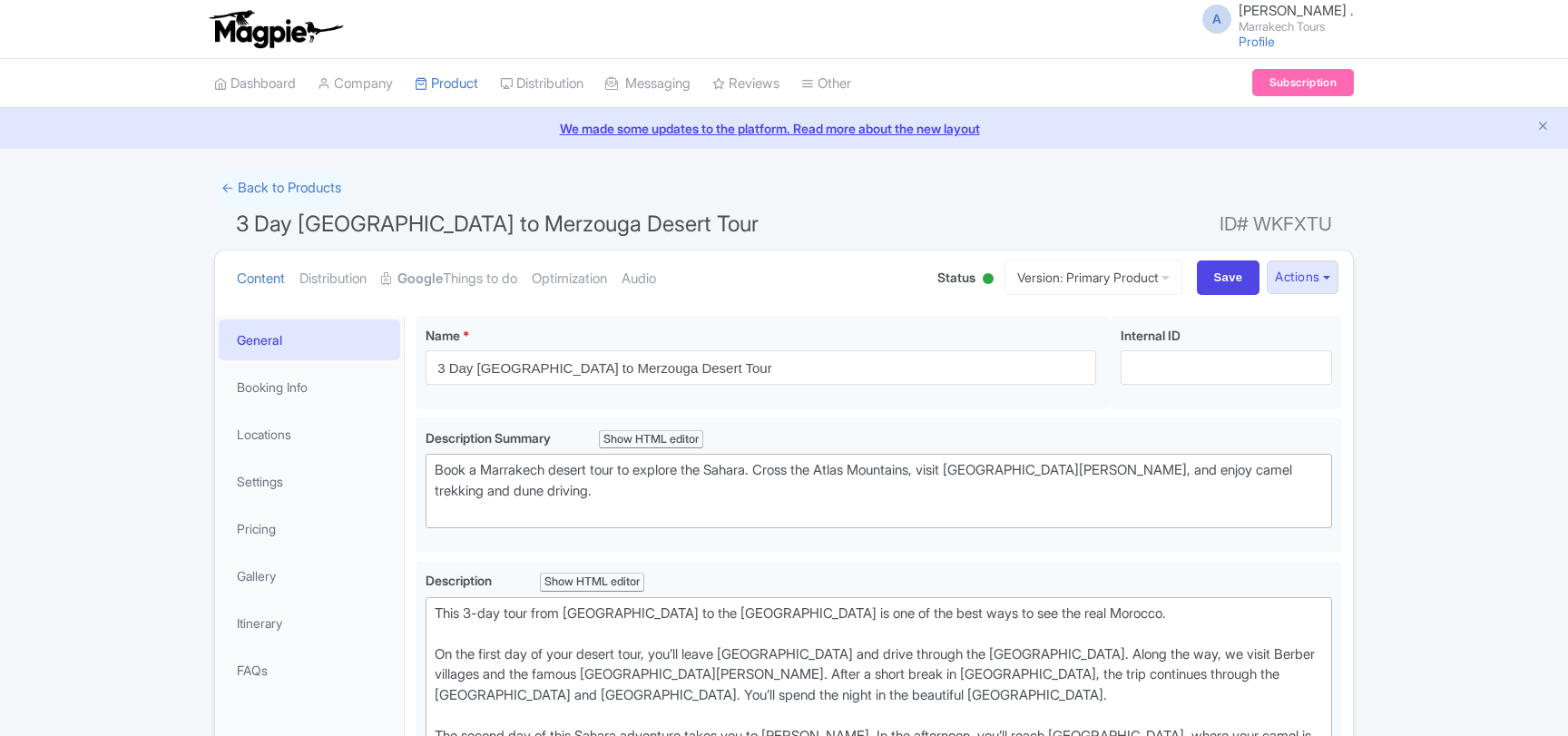
scroll to position [98, 0]
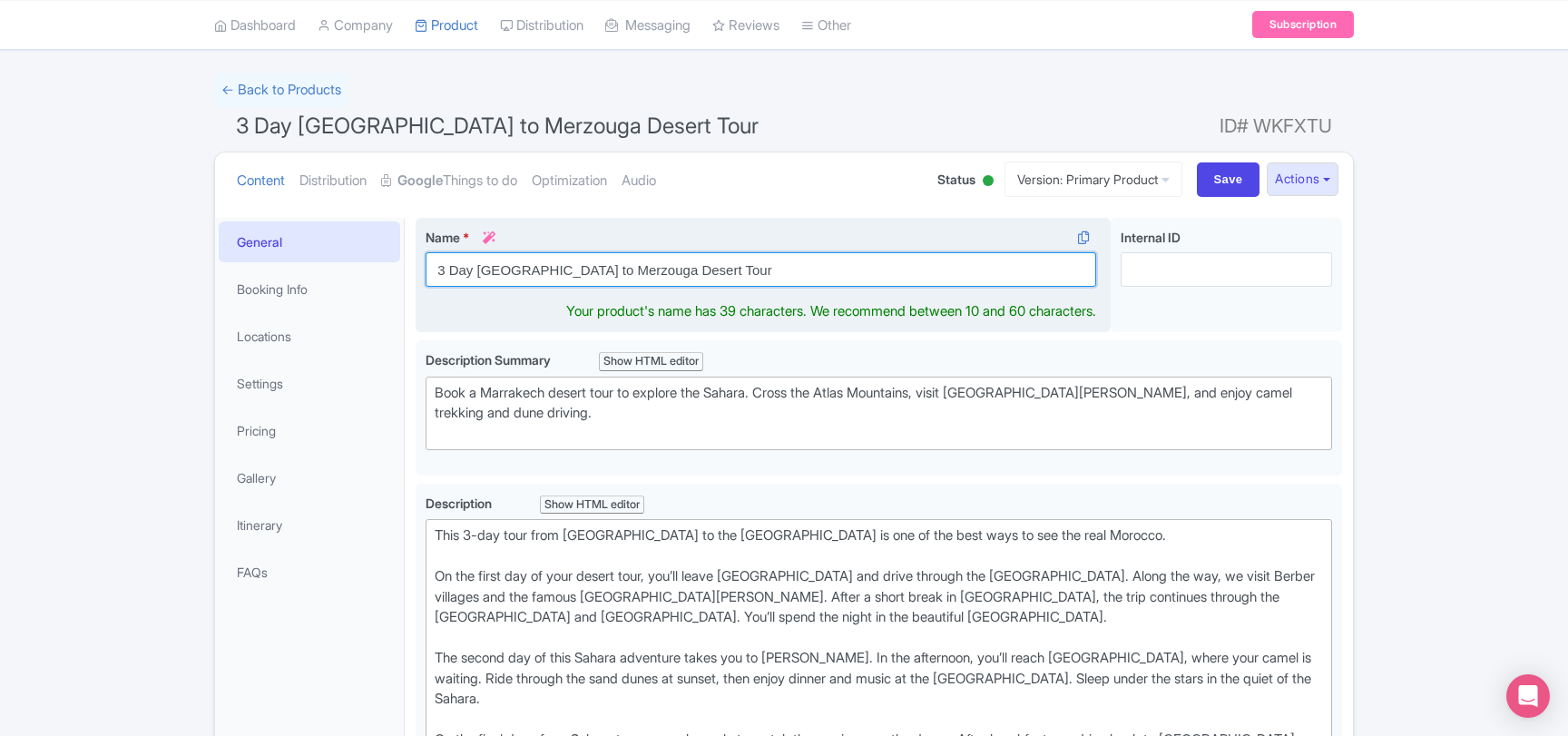
click at [597, 274] on input "3 Day [GEOGRAPHIC_DATA] to Merzouga Desert Tour" at bounding box center [761, 270] width 671 height 35
click at [554, 264] on input "3 Day [GEOGRAPHIC_DATA] to Merzouga Desert Tour" at bounding box center [761, 270] width 671 height 35
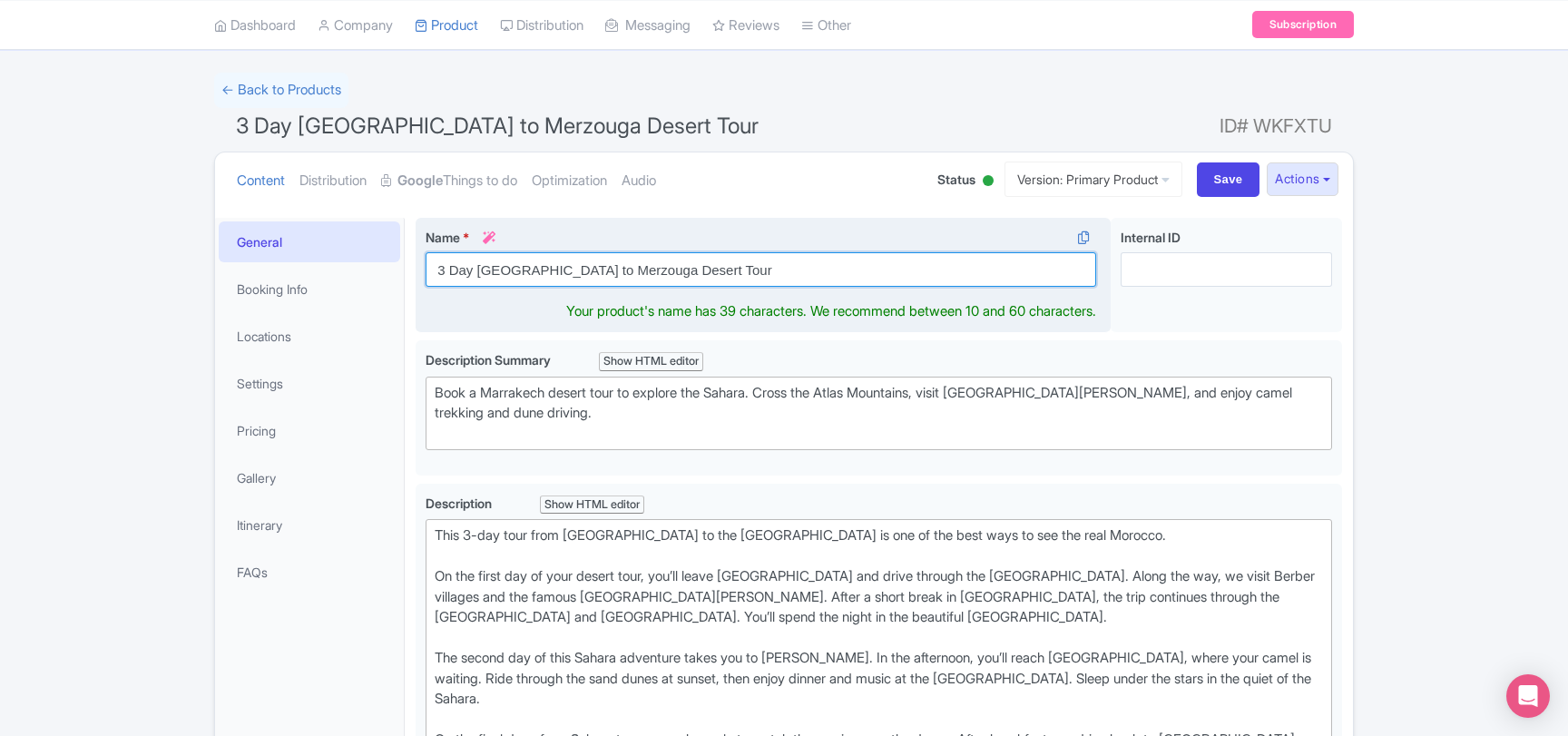
click at [554, 264] on input "3 Day [GEOGRAPHIC_DATA] to Merzouga Desert Tour" at bounding box center [761, 270] width 671 height 35
paste input "text"
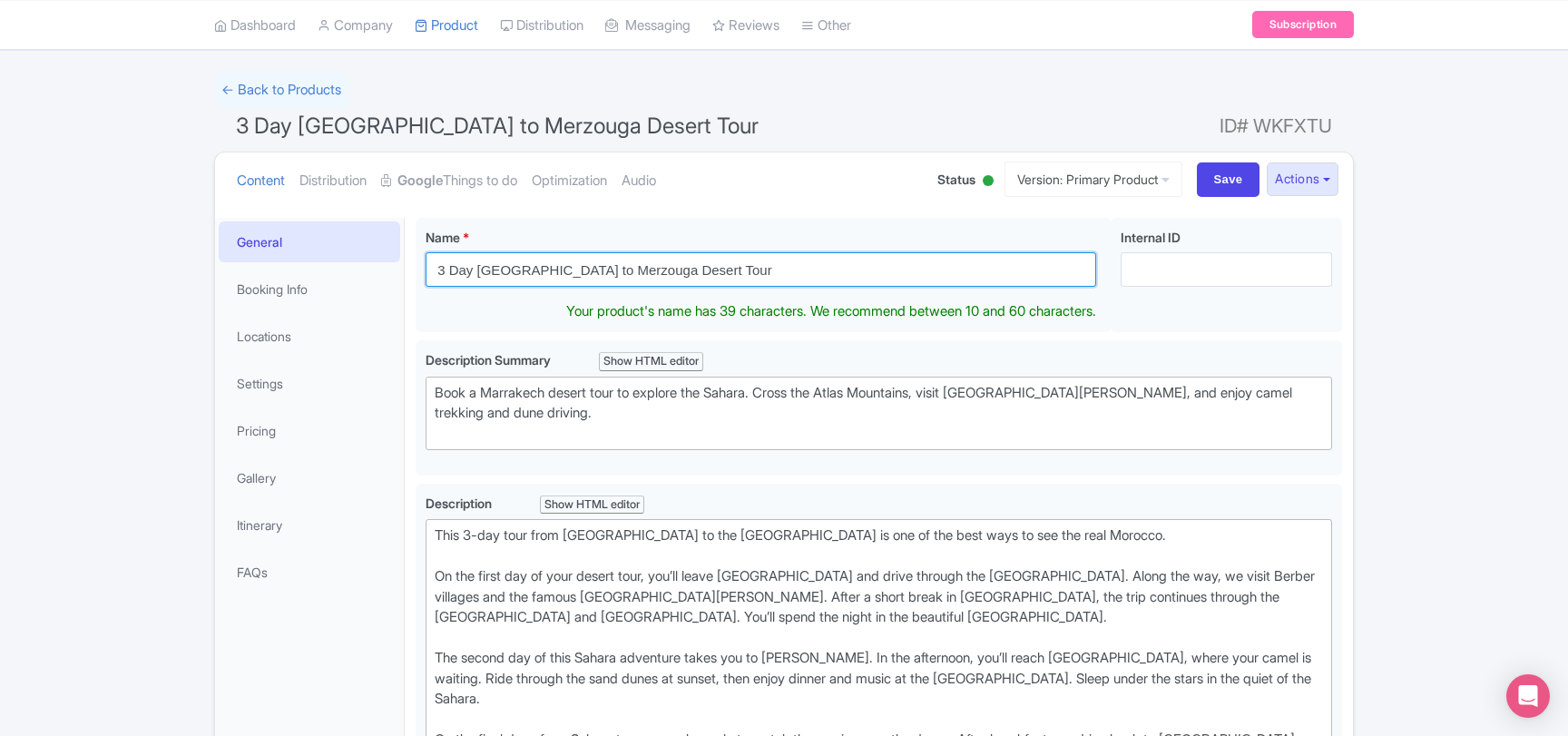
drag, startPoint x: 461, startPoint y: 270, endPoint x: 348, endPoint y: 266, distance: 113.1
click at [425, 267] on input "3 Day Marrakech to Merzouga Desert Tour" at bounding box center [761, 270] width 671 height 35
type input "3 Day Marrakech to Merzouga Desert Tour"
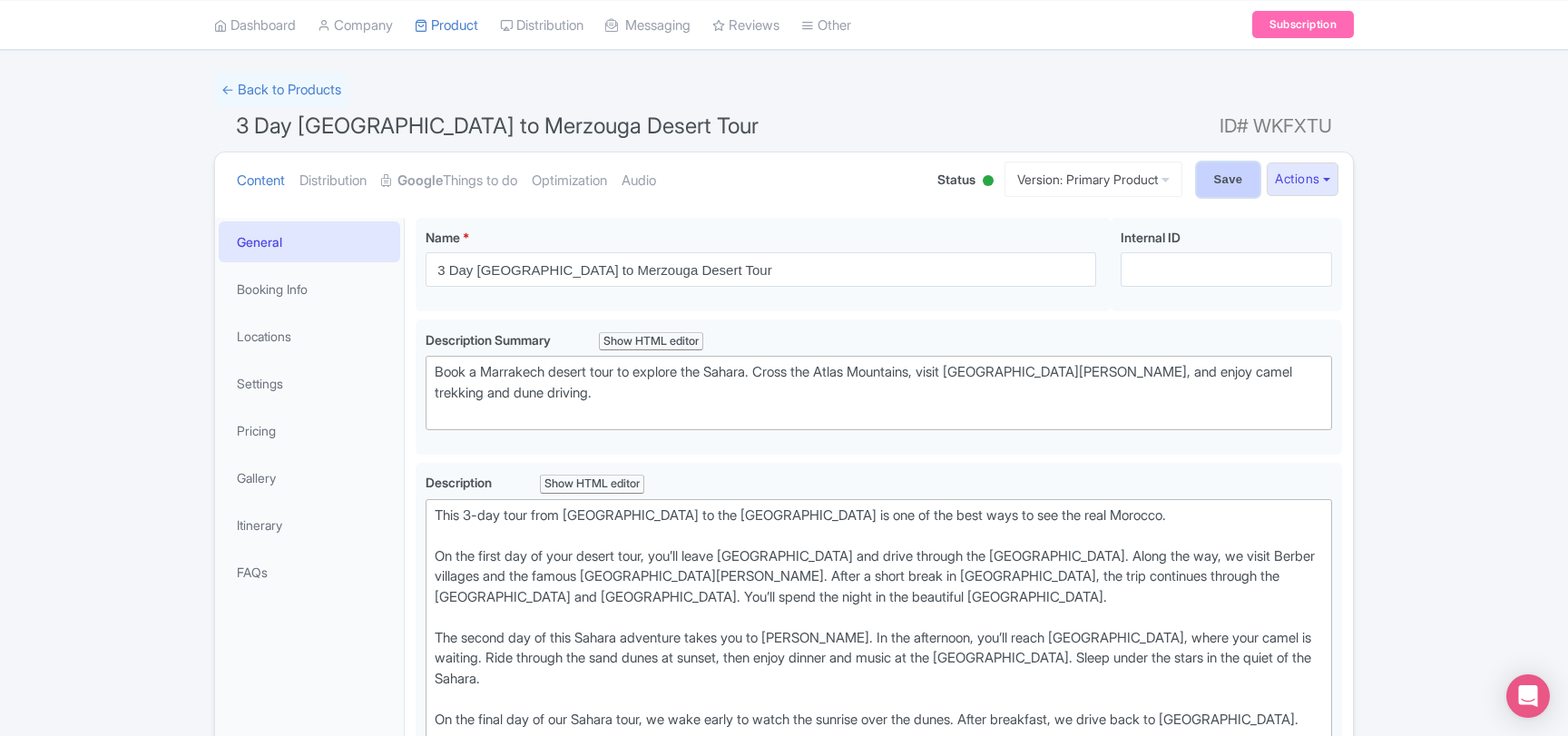
click at [1230, 169] on input "Save" at bounding box center [1229, 180] width 64 height 35
type input "Saving..."
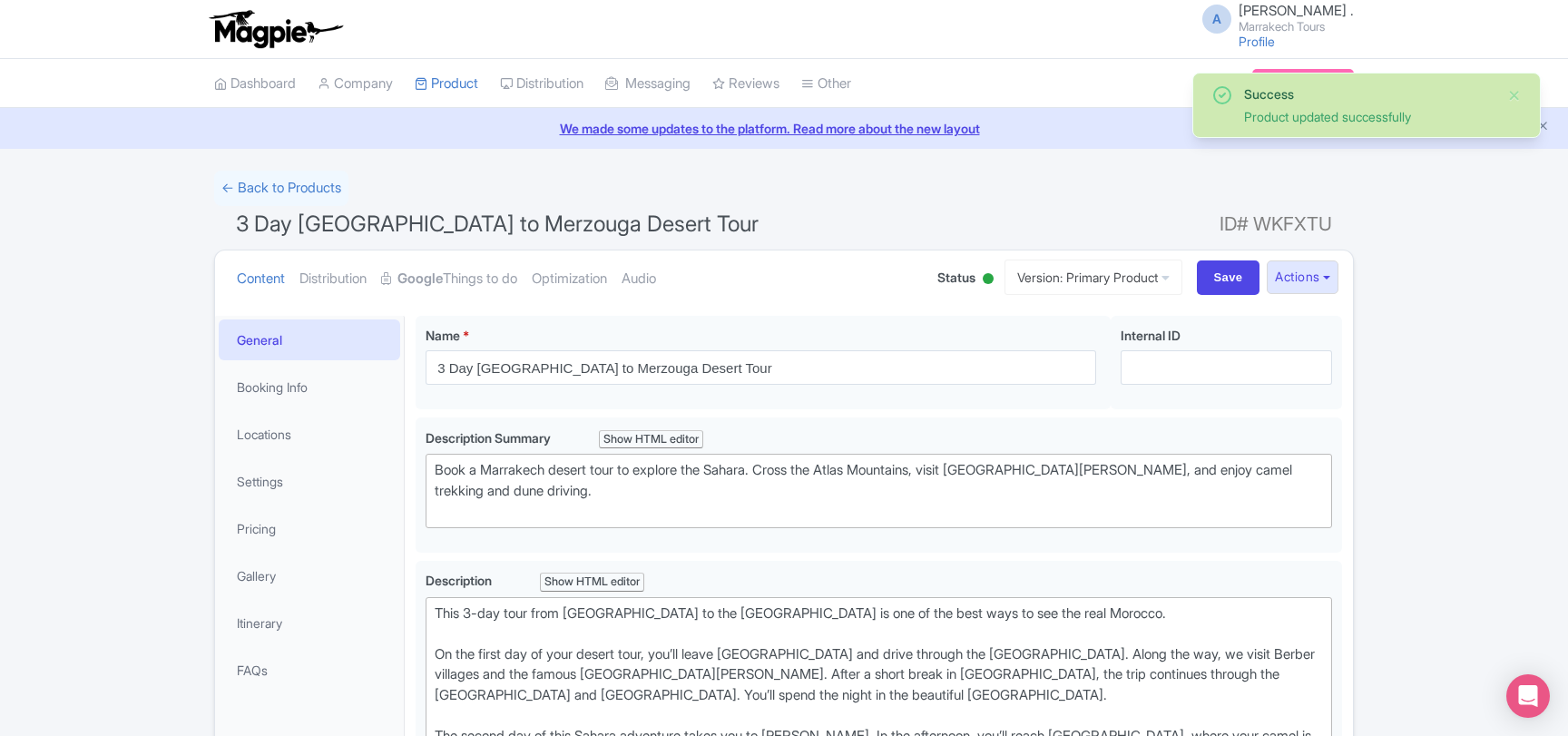
scroll to position [314, 0]
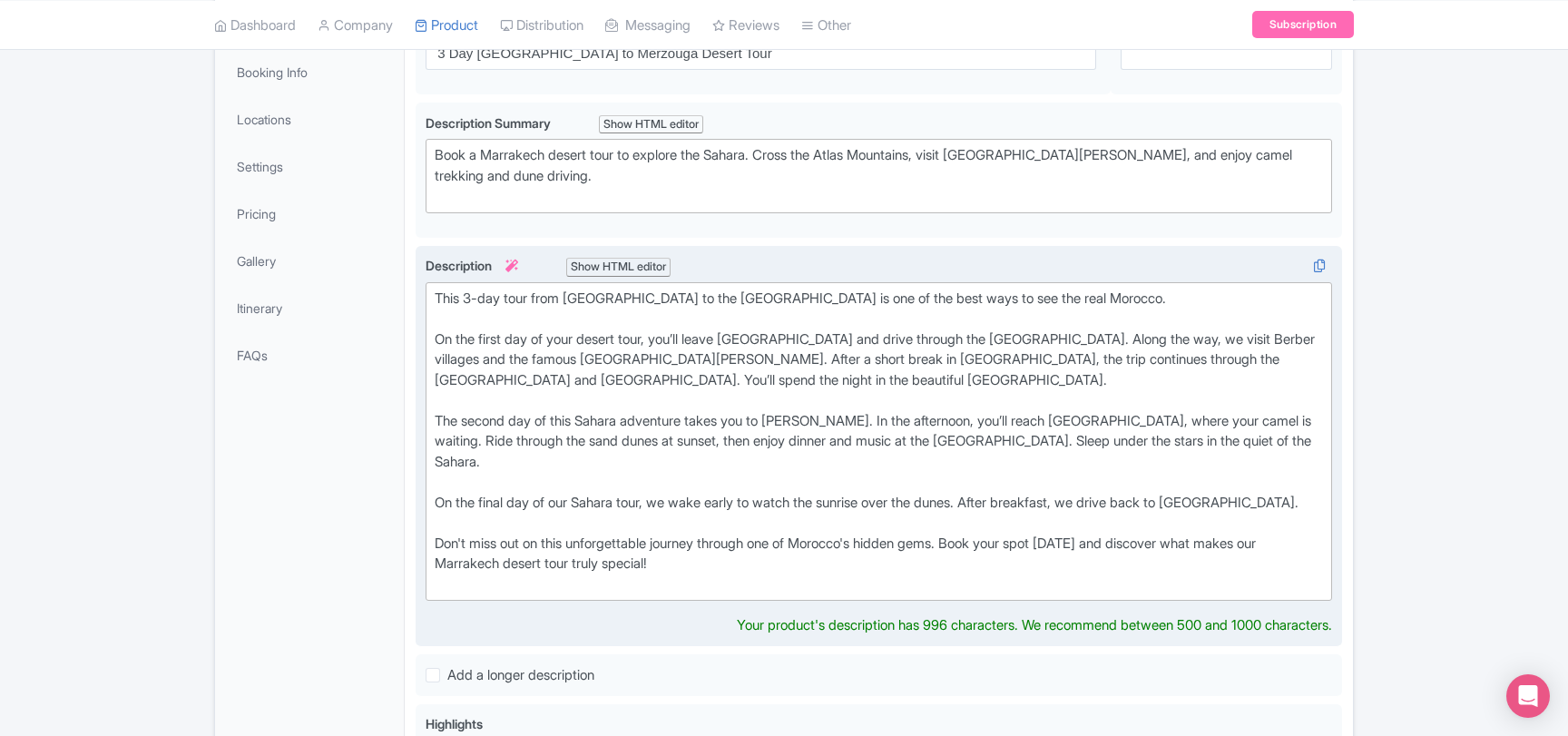
click at [512, 524] on div "This 3-day tour from [GEOGRAPHIC_DATA] to the [GEOGRAPHIC_DATA] is one of the b…" at bounding box center [878, 441] width 888 height 306
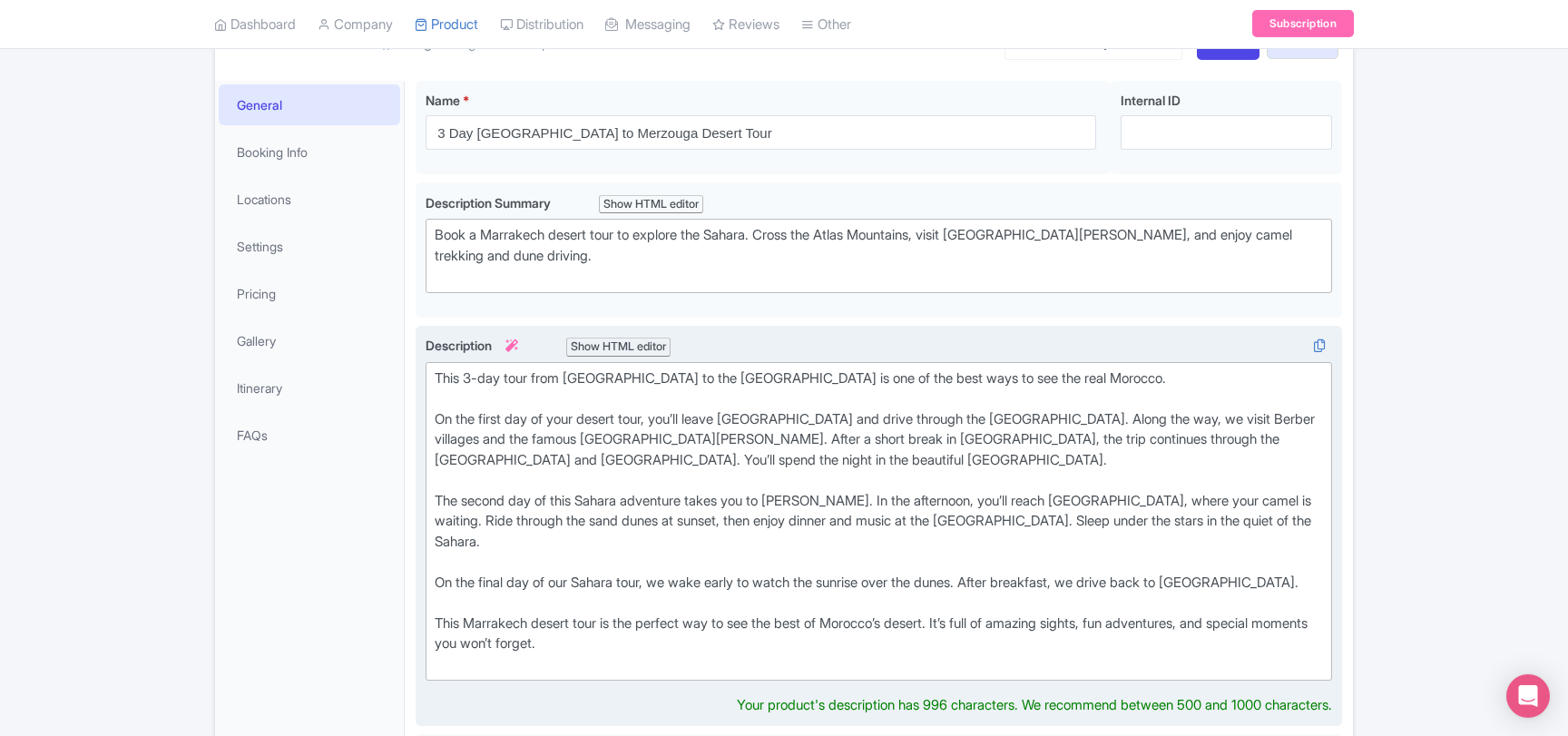
scroll to position [119, 0]
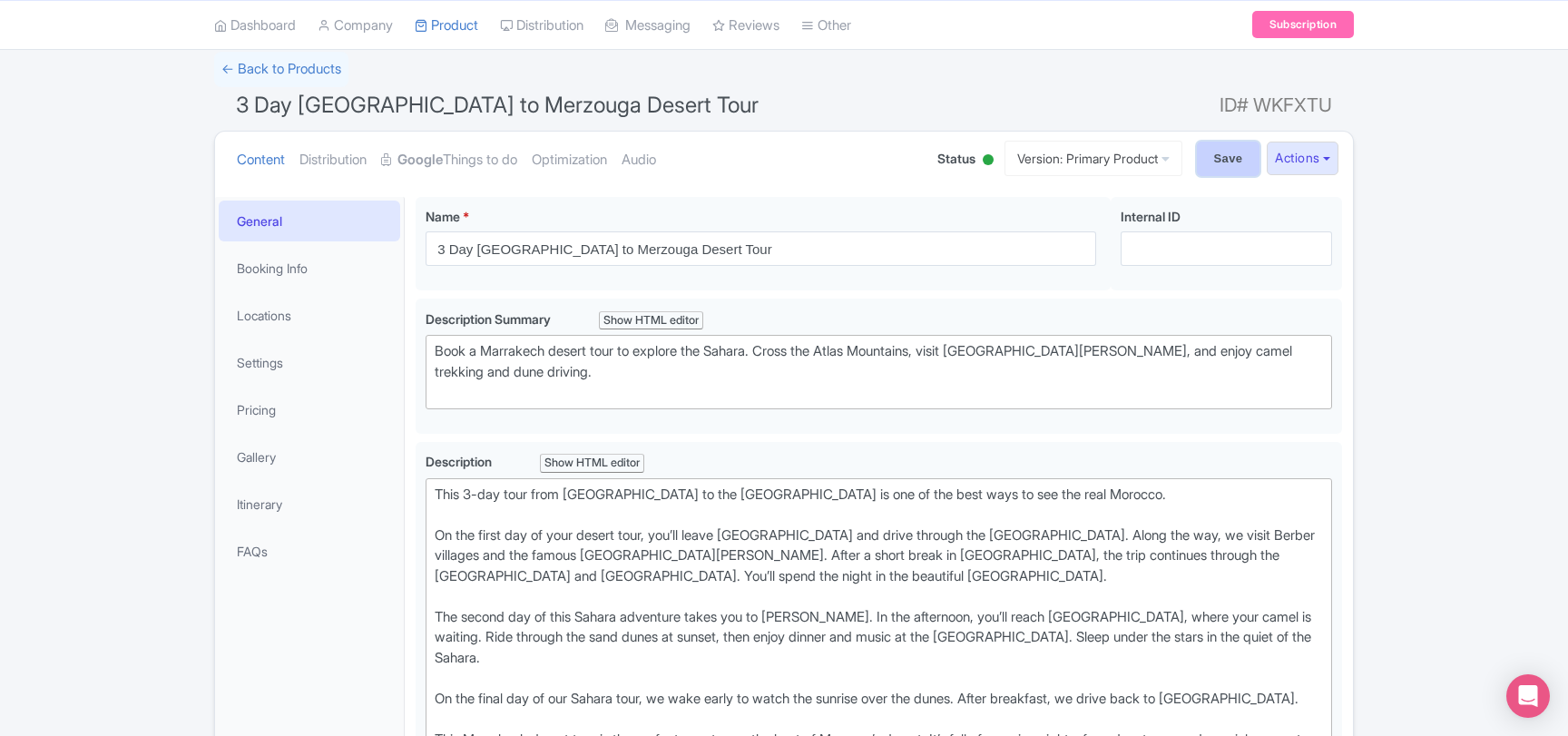
click at [1213, 159] on input "Save" at bounding box center [1229, 159] width 64 height 35
type input "Saving..."
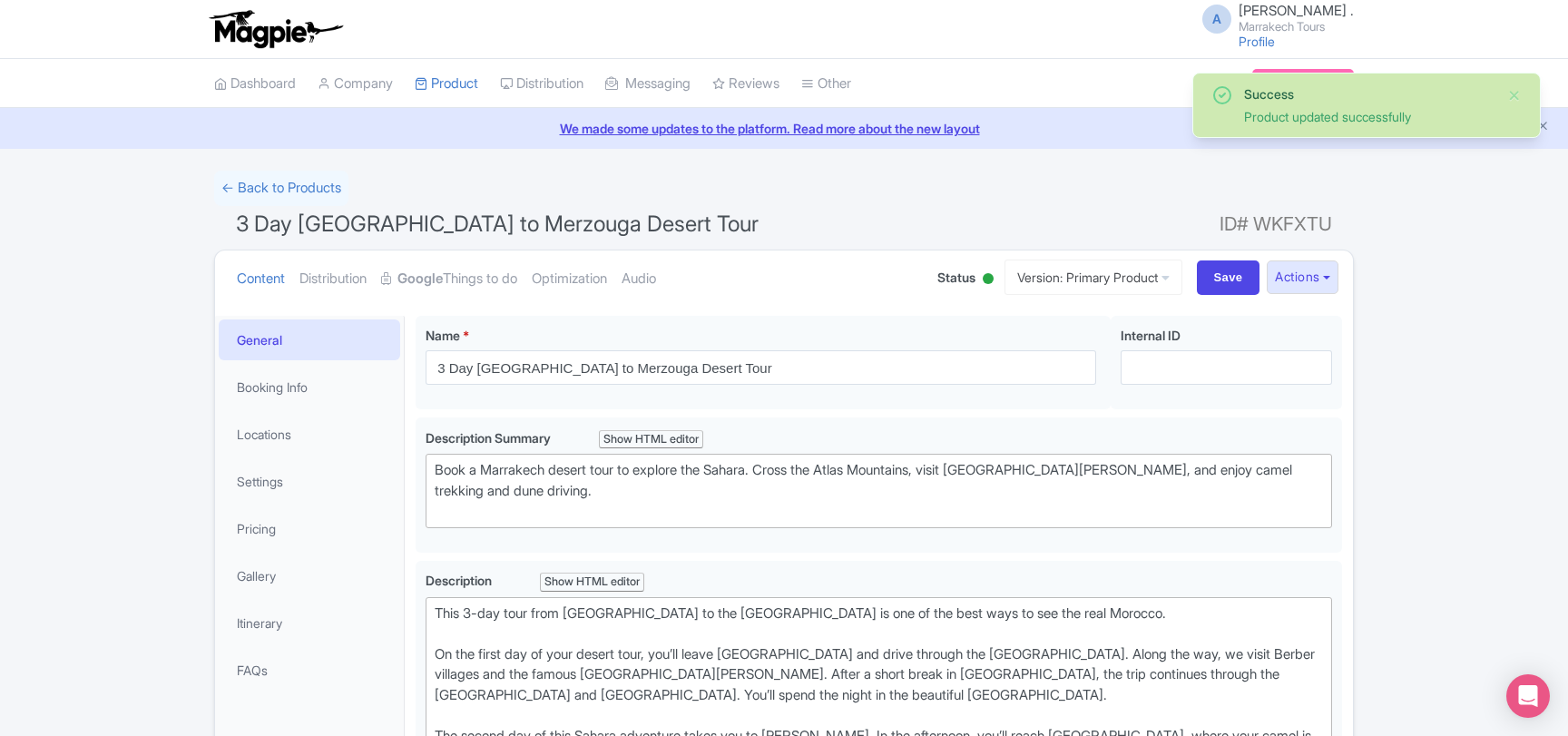
scroll to position [314, 0]
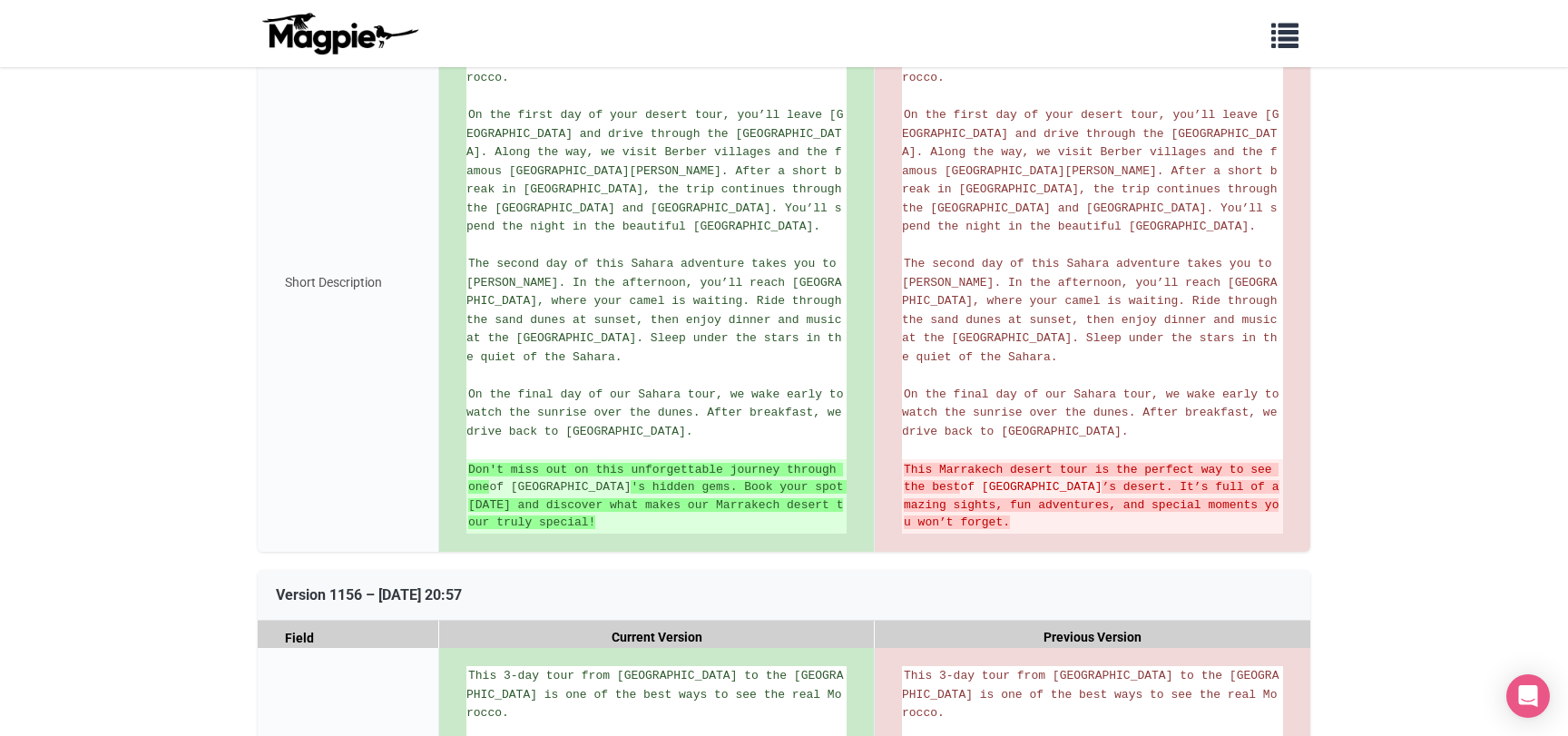
scroll to position [686, 0]
